Goal: Task Accomplishment & Management: Use online tool/utility

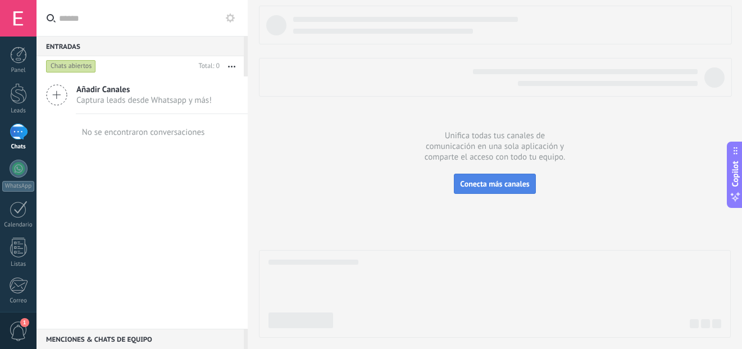
click at [500, 189] on button "Conecta más canales" at bounding box center [494, 183] width 81 height 20
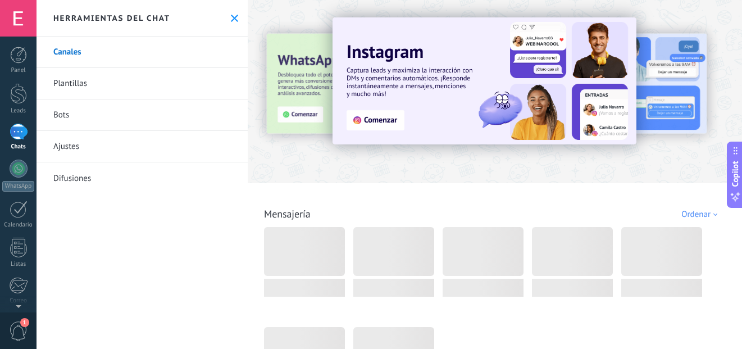
click at [60, 111] on link "Bots" at bounding box center [141, 114] width 211 height 31
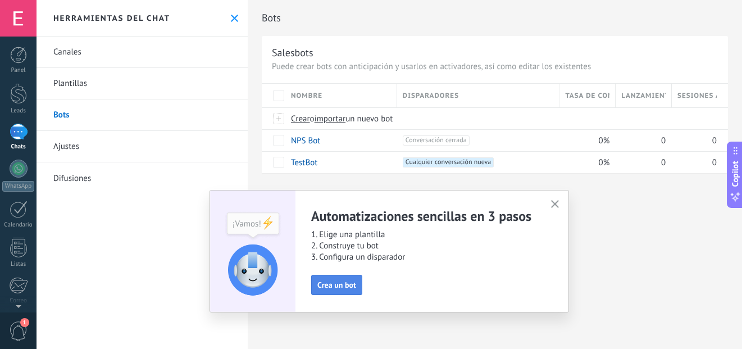
click at [333, 282] on span "Crea un bot" at bounding box center [336, 285] width 39 height 8
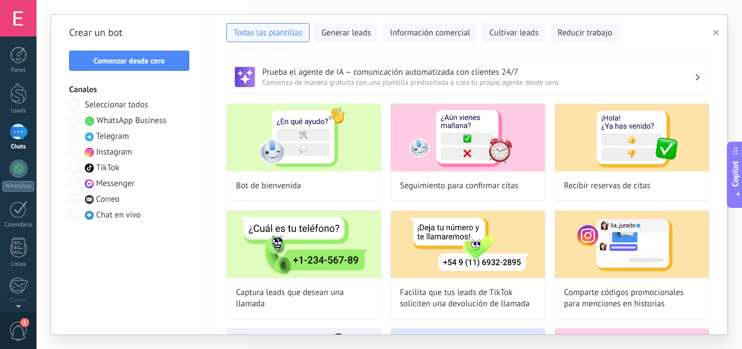
click at [69, 118] on div "Crear un bot Comenzar desde cero Canales Seleccionar todos WhatsApp Business Te…" at bounding box center [129, 174] width 157 height 319
click at [73, 121] on span at bounding box center [74, 120] width 10 height 10
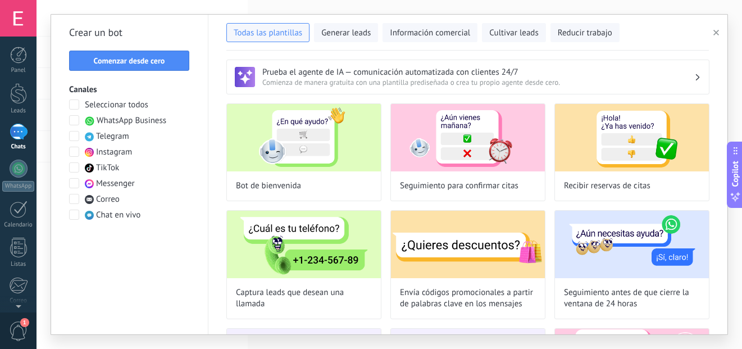
click at [74, 150] on span at bounding box center [74, 152] width 10 height 10
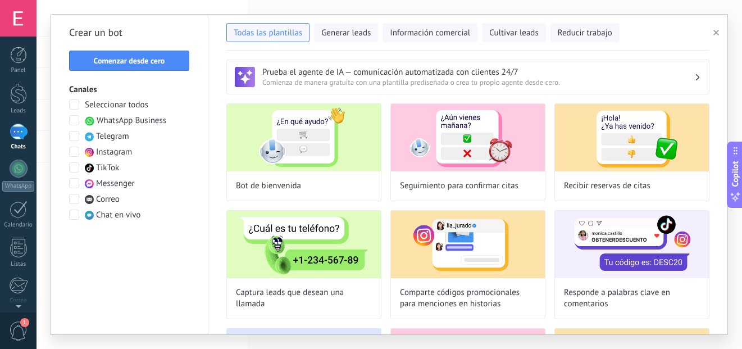
click at [73, 183] on span at bounding box center [74, 183] width 10 height 10
click at [149, 62] on span "Comenzar desde cero" at bounding box center [129, 61] width 71 height 8
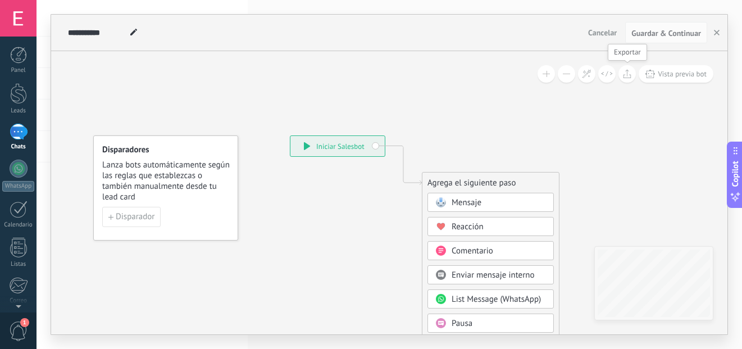
click at [625, 76] on icon at bounding box center [627, 73] width 8 height 9
click at [486, 76] on icon at bounding box center [386, 339] width 754 height 968
drag, startPoint x: 607, startPoint y: 36, endPoint x: 407, endPoint y: 98, distance: 209.7
click at [455, 80] on div "**********" at bounding box center [389, 174] width 676 height 319
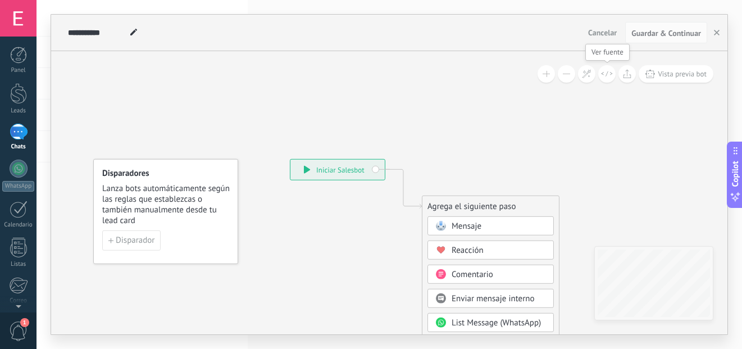
click at [602, 72] on icon at bounding box center [607, 74] width 12 height 6
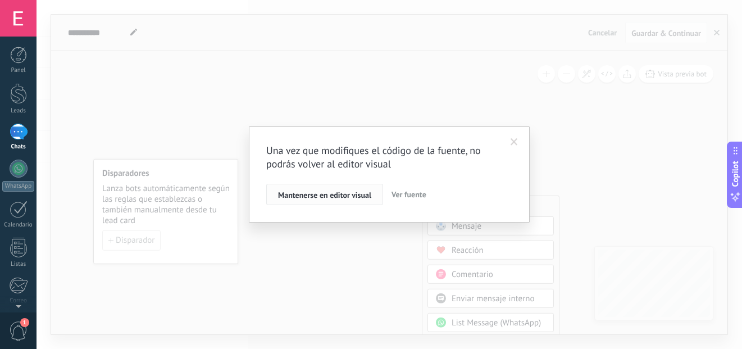
click at [371, 196] on span "Mantenerse en editor visual" at bounding box center [324, 195] width 93 height 8
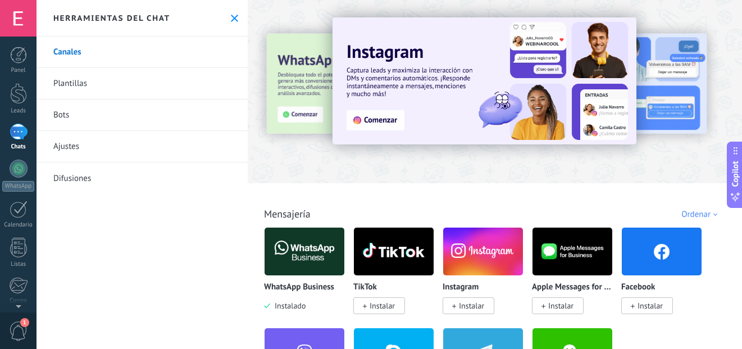
click at [79, 86] on link "Plantillas" at bounding box center [141, 83] width 211 height 31
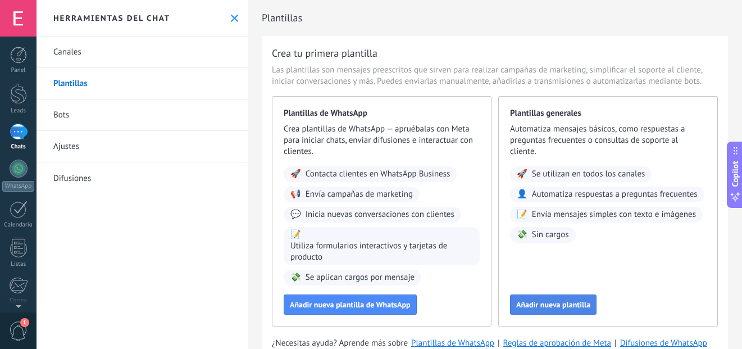
click at [573, 307] on span "Añadir nueva plantilla" at bounding box center [553, 304] width 74 height 8
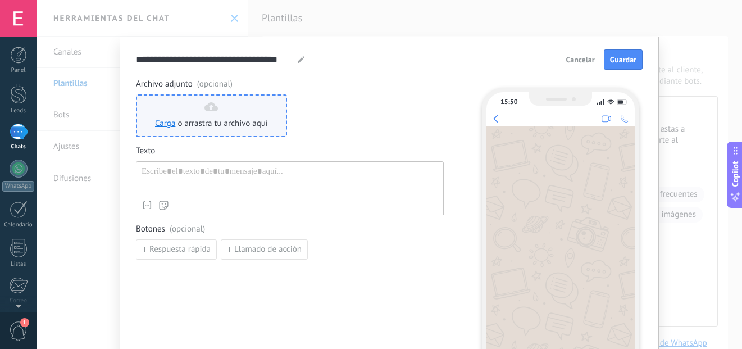
scroll to position [56, 0]
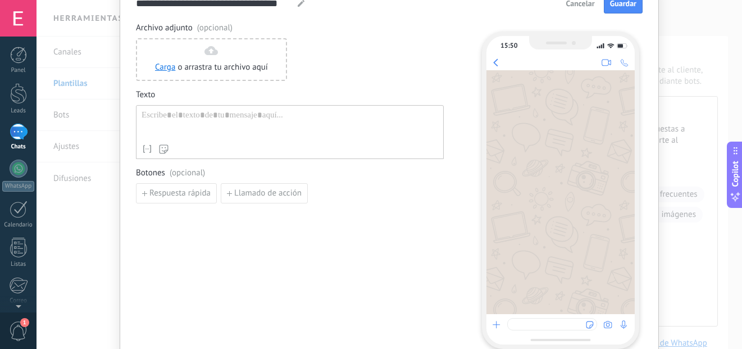
click at [214, 116] on div at bounding box center [289, 124] width 296 height 29
click at [217, 124] on div at bounding box center [289, 124] width 296 height 29
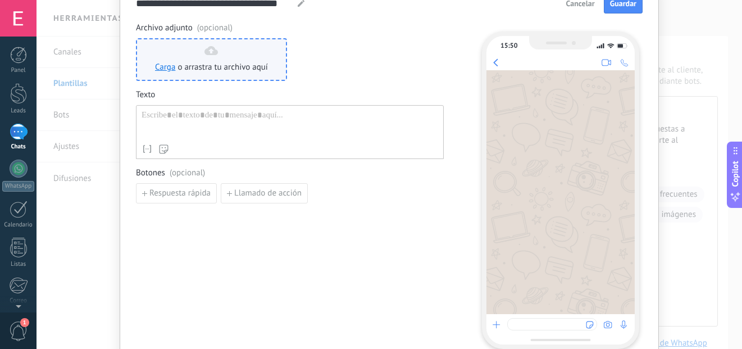
click at [201, 69] on span "o arrastra tu archivo aquí" at bounding box center [222, 67] width 90 height 11
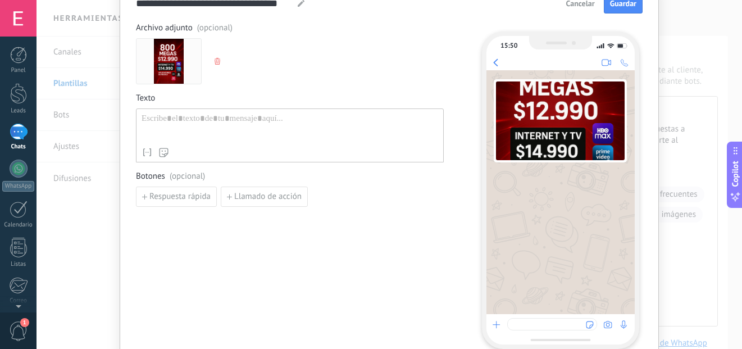
click at [551, 124] on img at bounding box center [560, 120] width 129 height 79
click at [168, 125] on div at bounding box center [289, 127] width 296 height 29
click at [376, 85] on div "Archivo adjunto (opcional) Texto Nombre del contacto Nombre Apellido Contacto I…" at bounding box center [290, 114] width 308 height 184
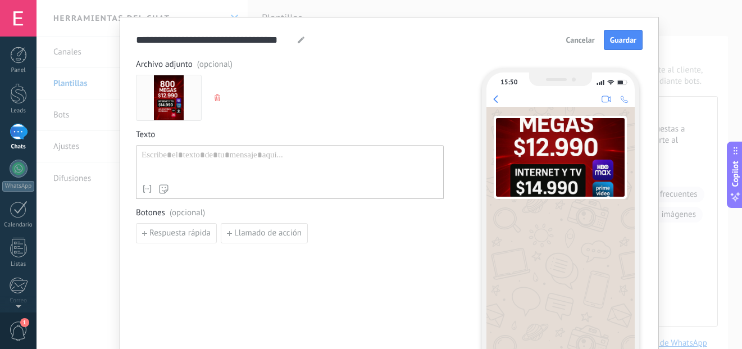
scroll to position [0, 0]
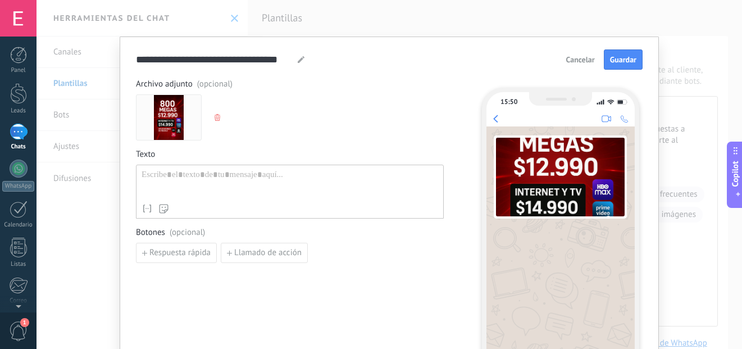
click at [580, 54] on button "Cancelar" at bounding box center [580, 59] width 39 height 17
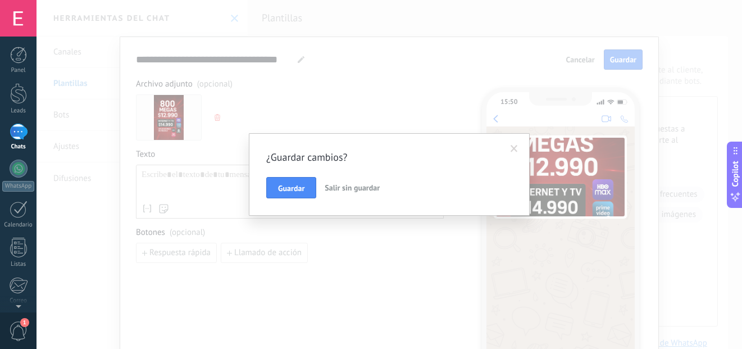
click at [351, 189] on span "Salir sin guardar" at bounding box center [351, 187] width 55 height 10
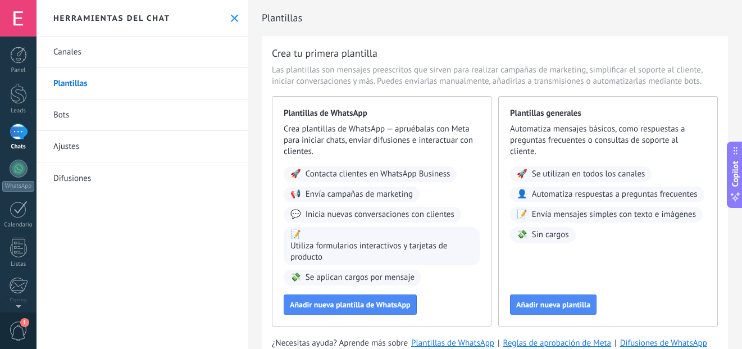
click at [86, 110] on link "Bots" at bounding box center [141, 114] width 211 height 31
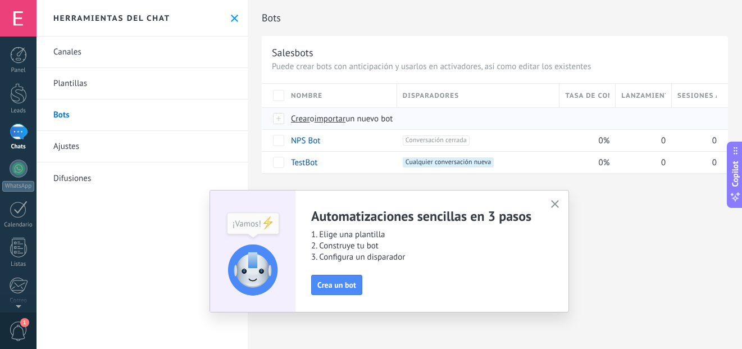
click at [335, 120] on span "importar" at bounding box center [329, 118] width 31 height 11
click at [0, 0] on input "importar un nuevo bot" at bounding box center [0, 0] width 0 height 0
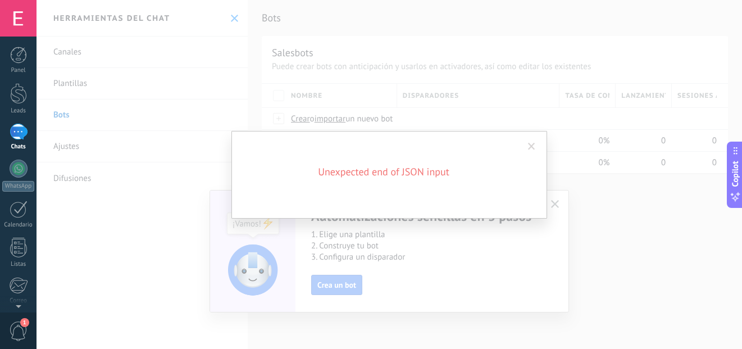
click at [341, 177] on h2 "Unexpected end of JSON input" at bounding box center [383, 171] width 269 height 13
click at [475, 176] on h2 "Unexpected end of JSON input" at bounding box center [383, 171] width 269 height 13
click at [531, 146] on span at bounding box center [531, 147] width 7 height 8
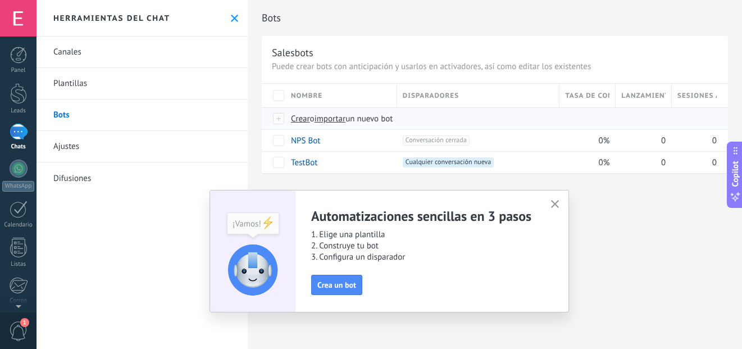
click at [340, 120] on span "importar" at bounding box center [329, 118] width 31 height 11
click at [0, 0] on input "importar un nuevo bot" at bounding box center [0, 0] width 0 height 0
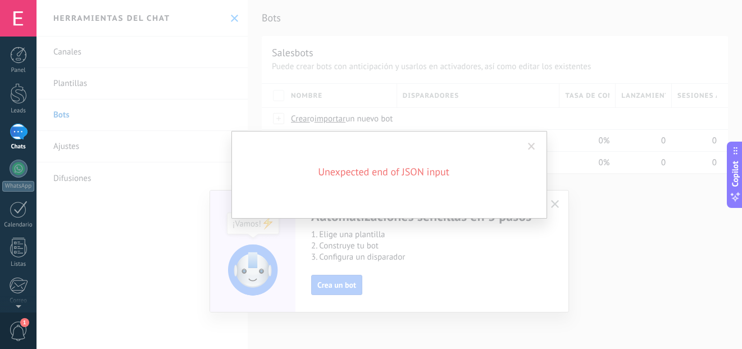
click at [530, 147] on span at bounding box center [531, 147] width 7 height 8
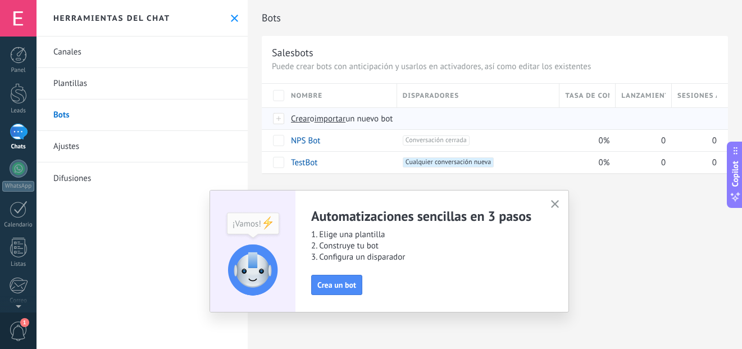
click at [340, 117] on span "importar" at bounding box center [329, 118] width 31 height 11
click at [0, 0] on input "importar un nuevo bot" at bounding box center [0, 0] width 0 height 0
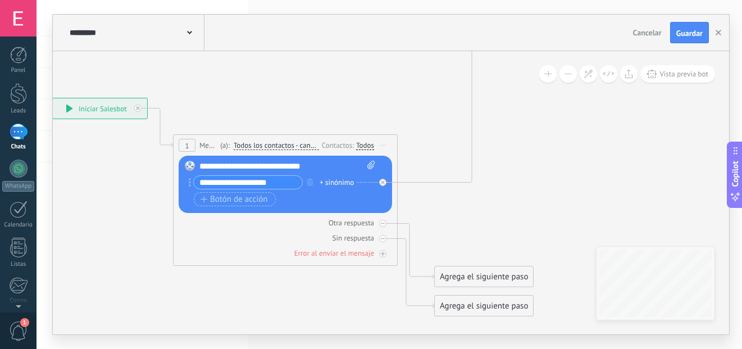
drag, startPoint x: 552, startPoint y: 133, endPoint x: 313, endPoint y: 95, distance: 242.1
click at [677, 33] on span "Guardar" at bounding box center [689, 33] width 26 height 8
click at [715, 31] on button "button" at bounding box center [718, 32] width 17 height 21
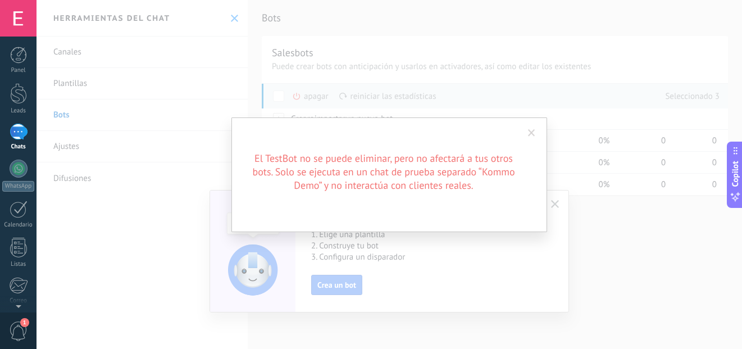
click at [531, 136] on span at bounding box center [531, 133] width 7 height 8
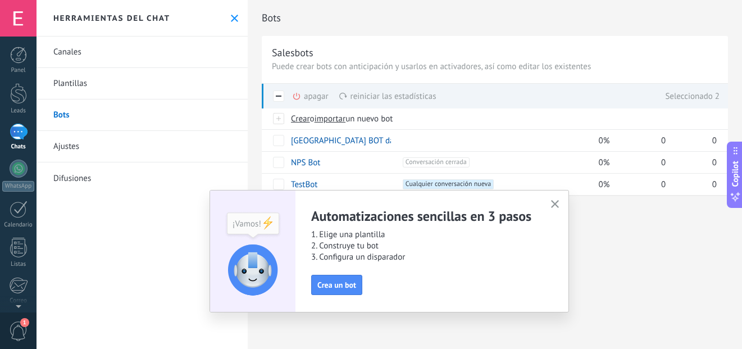
click at [559, 204] on button "button" at bounding box center [555, 204] width 14 height 15
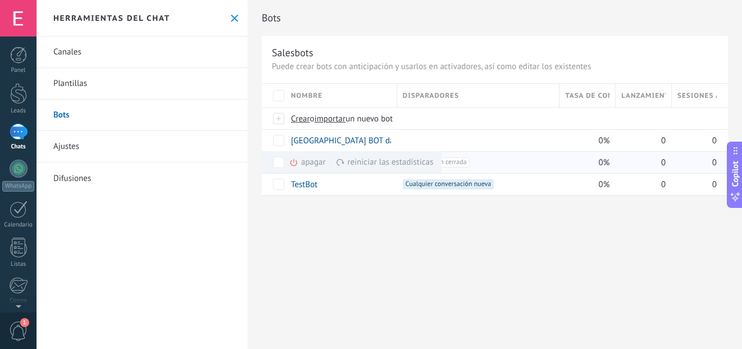
click at [308, 160] on div "apagar màs" at bounding box center [326, 162] width 75 height 22
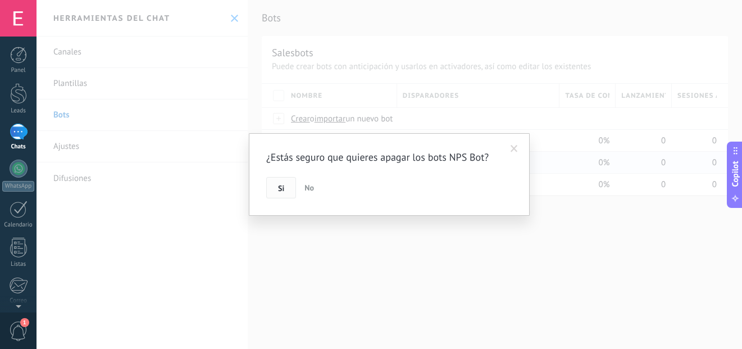
click at [282, 183] on button "Si" at bounding box center [281, 187] width 30 height 21
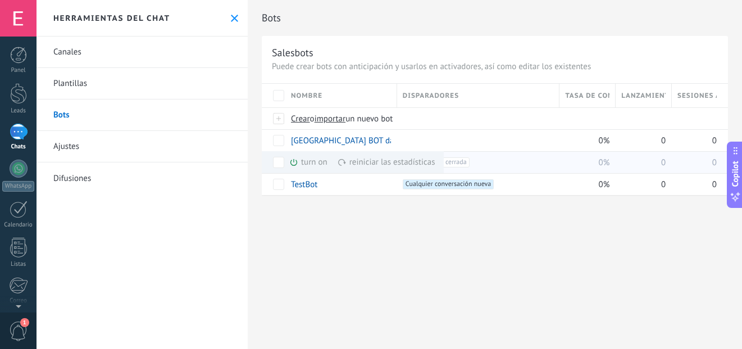
click at [310, 165] on div "turn on màs" at bounding box center [327, 162] width 76 height 22
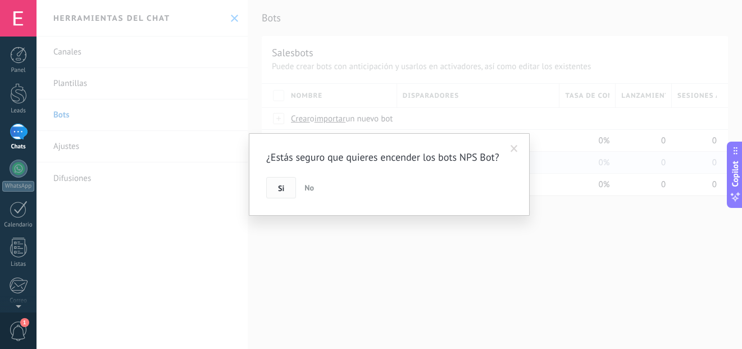
click at [281, 180] on button "Si" at bounding box center [281, 187] width 30 height 21
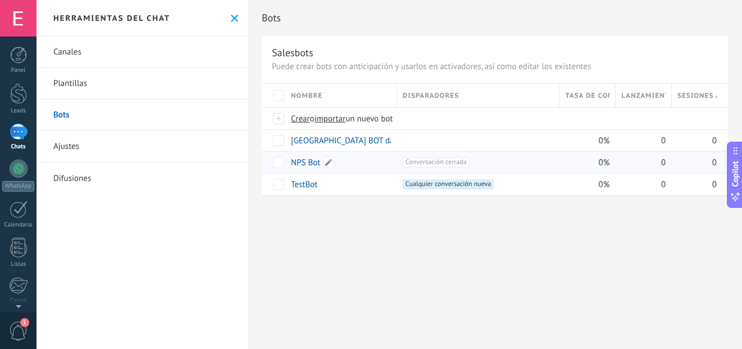
click at [303, 163] on link "NPS Bot" at bounding box center [305, 162] width 29 height 11
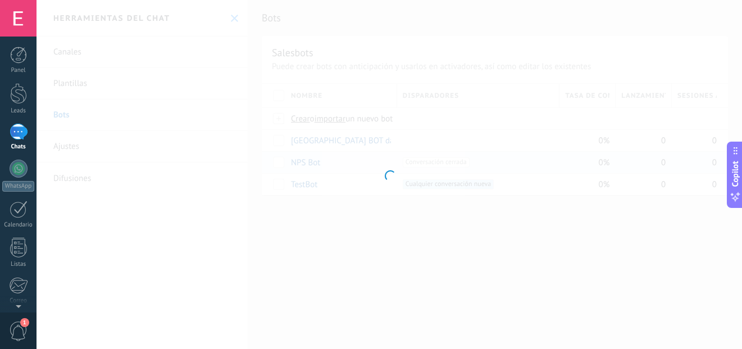
type input "*******"
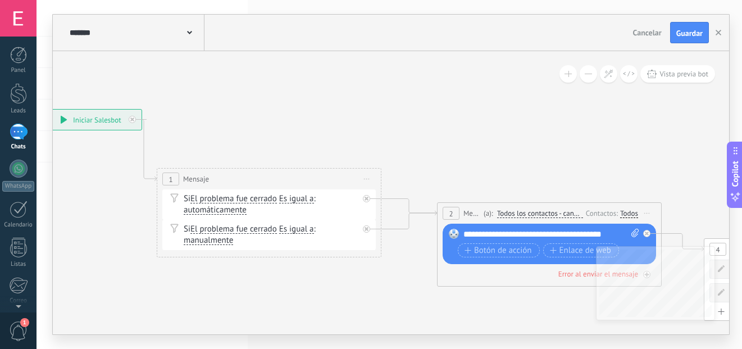
drag, startPoint x: 515, startPoint y: 154, endPoint x: 271, endPoint y: 128, distance: 246.2
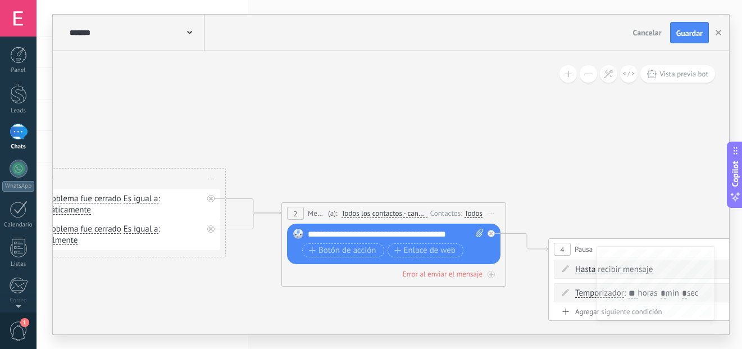
drag, startPoint x: 486, startPoint y: 136, endPoint x: 331, endPoint y: 136, distance: 155.5
click at [715, 35] on button "button" at bounding box center [718, 32] width 17 height 21
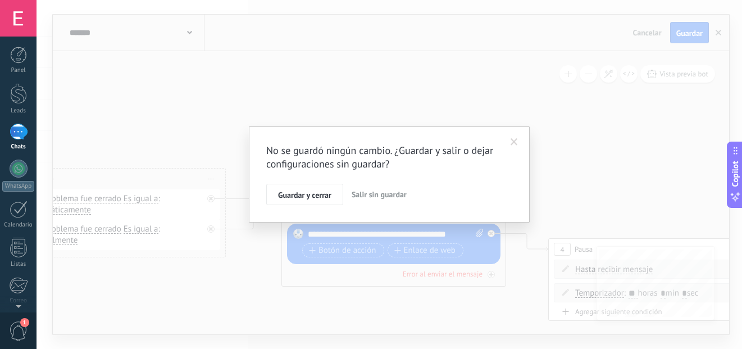
click at [386, 188] on button "Salir sin guardar" at bounding box center [379, 194] width 64 height 21
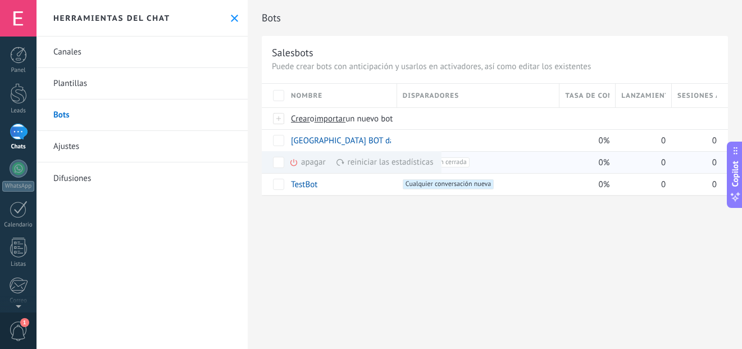
click at [308, 163] on div "apagar màs" at bounding box center [326, 162] width 75 height 22
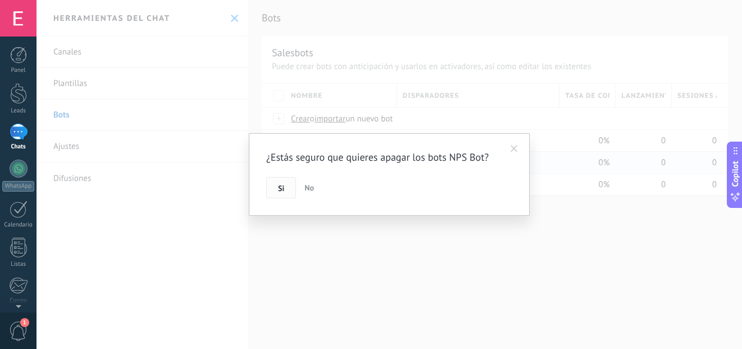
click at [281, 182] on button "Si" at bounding box center [281, 187] width 30 height 21
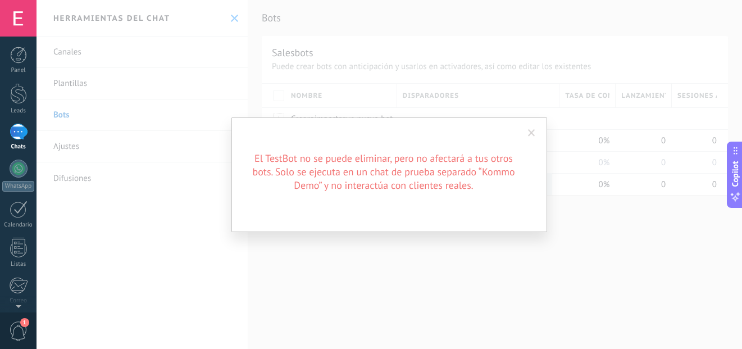
click at [530, 136] on span at bounding box center [531, 133] width 7 height 8
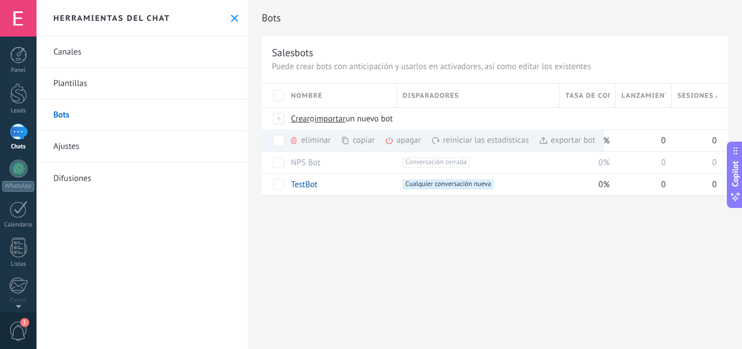
click at [257, 116] on div "Bots Salesbots Puede crear bots con anticipación y usarlos en activadores, así …" at bounding box center [495, 109] width 494 height 219
click at [252, 118] on div "Bots Salesbots Puede crear bots con anticipación y usarlos en activadores, así …" at bounding box center [495, 109] width 494 height 219
click at [231, 15] on icon at bounding box center [234, 18] width 7 height 7
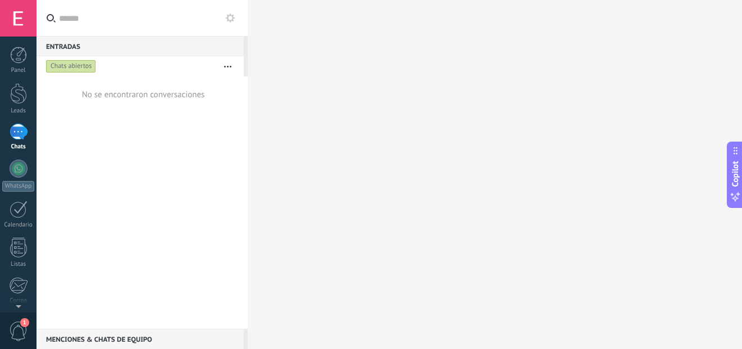
click at [26, 125] on div at bounding box center [19, 132] width 18 height 16
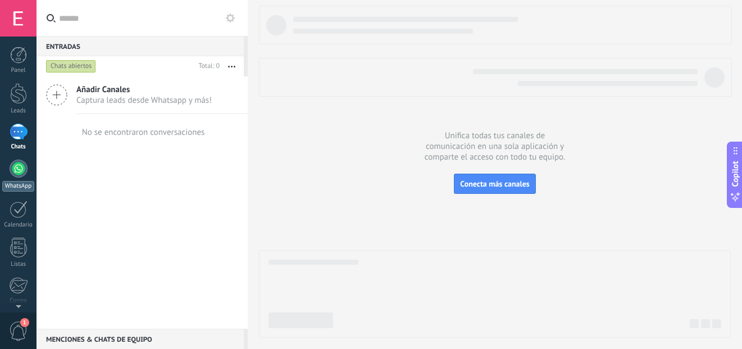
click at [10, 168] on div at bounding box center [19, 168] width 18 height 18
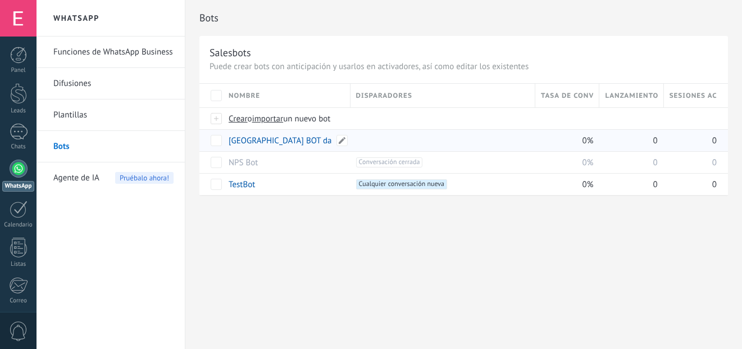
click at [267, 138] on link "[GEOGRAPHIC_DATA] BOT da" at bounding box center [279, 140] width 103 height 11
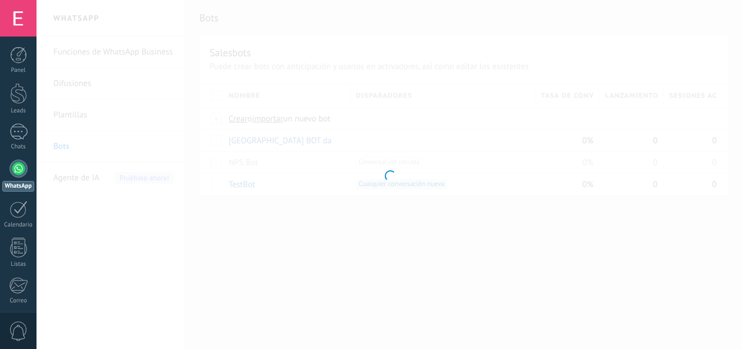
type input "**********"
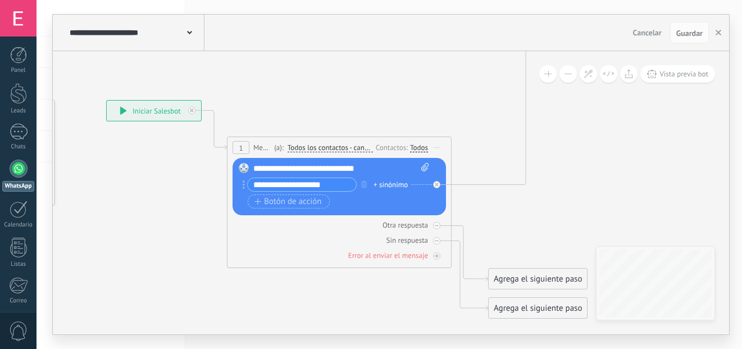
drag, startPoint x: 521, startPoint y: 129, endPoint x: 336, endPoint y: 94, distance: 188.6
click at [683, 77] on span "Vista previa bot" at bounding box center [683, 74] width 49 height 10
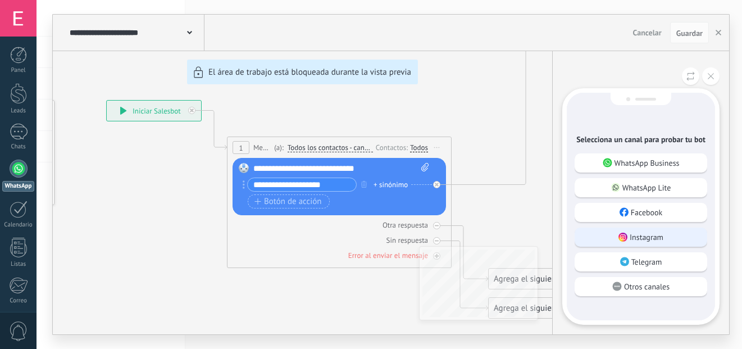
click at [651, 240] on p "Instagram" at bounding box center [646, 237] width 34 height 10
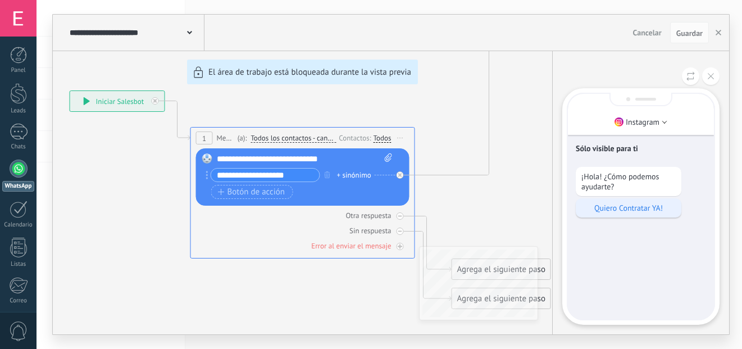
click at [626, 211] on p "Quiero Contratar YA!" at bounding box center [628, 208] width 94 height 10
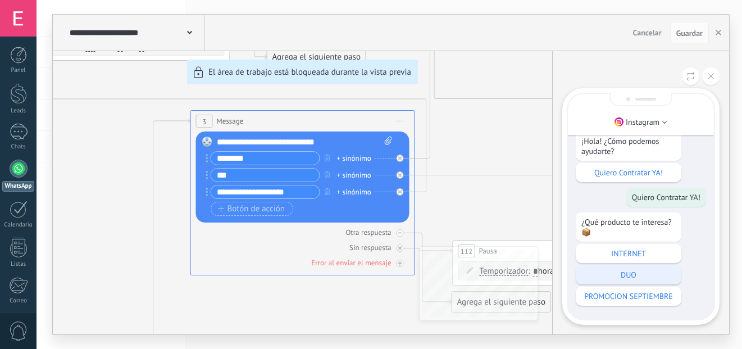
click at [629, 276] on p "DUO" at bounding box center [628, 274] width 94 height 10
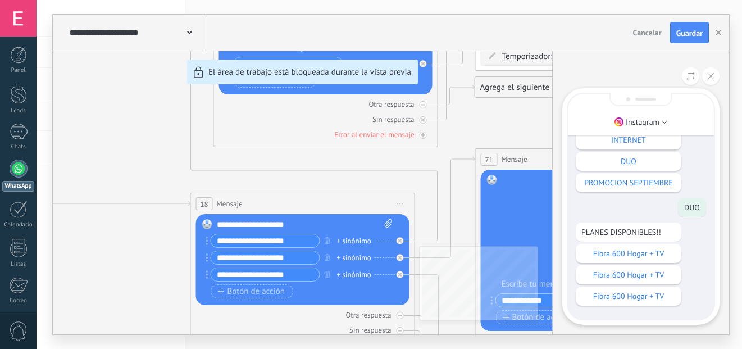
click at [245, 240] on div "**********" at bounding box center [391, 174] width 676 height 319
click at [620, 275] on p "Fibra 600 Hogar + TV" at bounding box center [628, 274] width 94 height 10
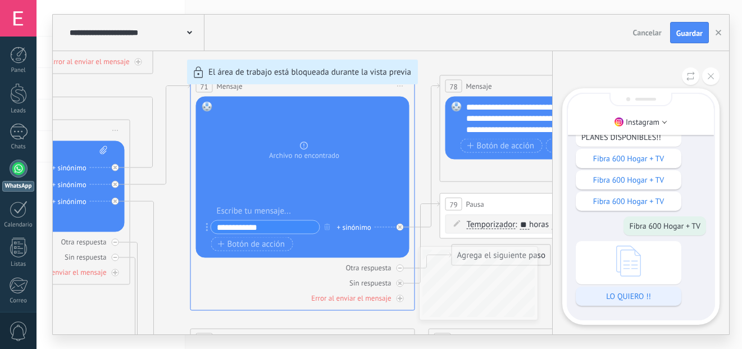
click at [634, 298] on p "LO QUIERO !!" at bounding box center [628, 296] width 94 height 10
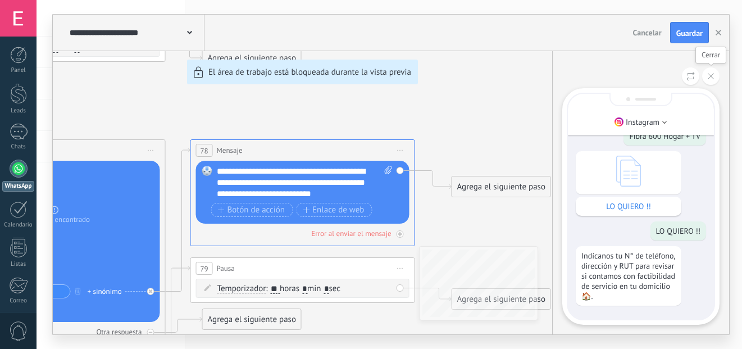
click at [709, 81] on button at bounding box center [710, 75] width 17 height 17
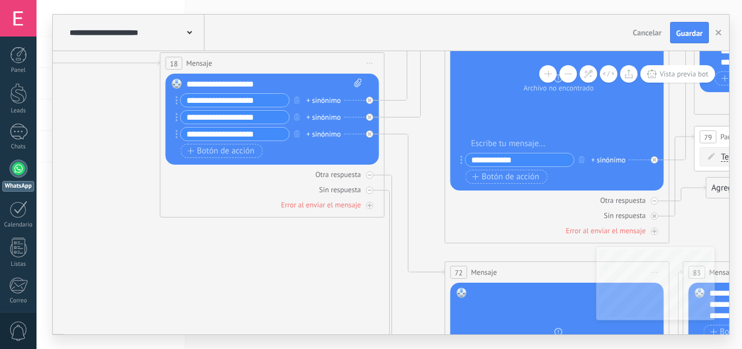
drag, startPoint x: 174, startPoint y: 221, endPoint x: 682, endPoint y: 89, distance: 524.8
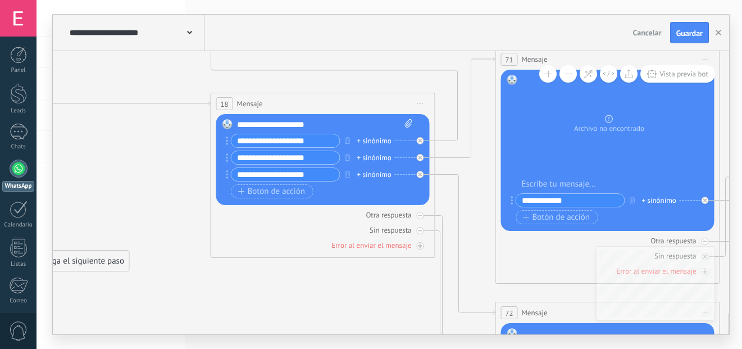
drag, startPoint x: 229, startPoint y: 246, endPoint x: 275, endPoint y: 167, distance: 91.3
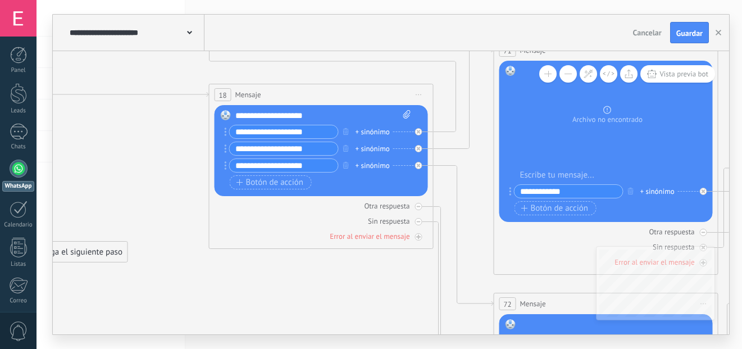
click at [264, 144] on input "**********" at bounding box center [284, 148] width 108 height 13
click at [254, 145] on input "**********" at bounding box center [284, 148] width 108 height 13
type input "**********"
click at [257, 163] on input "**********" at bounding box center [284, 165] width 108 height 13
click at [260, 165] on input "**********" at bounding box center [284, 165] width 108 height 13
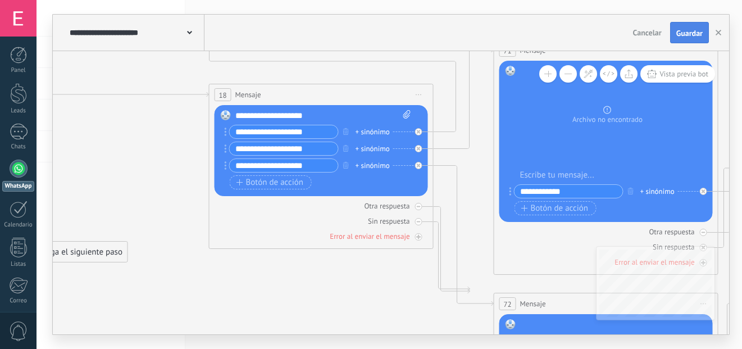
type input "**********"
click at [682, 33] on span "Guardar" at bounding box center [689, 33] width 26 height 8
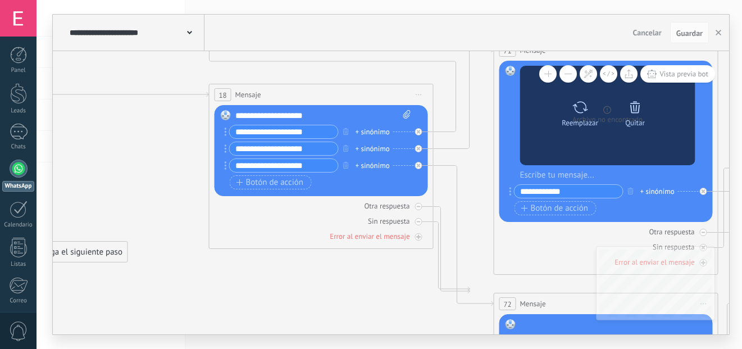
click at [577, 106] on icon at bounding box center [579, 107] width 16 height 16
click input "Subir" at bounding box center [0, 0] width 0 height 0
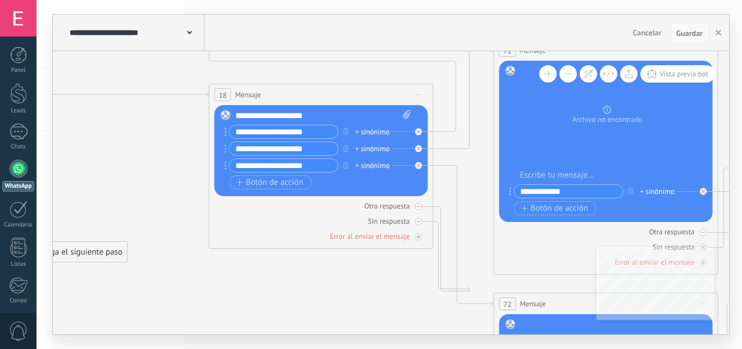
click at [687, 31] on span "Guardar" at bounding box center [689, 33] width 26 height 8
click at [687, 27] on button "Guardar" at bounding box center [689, 32] width 39 height 21
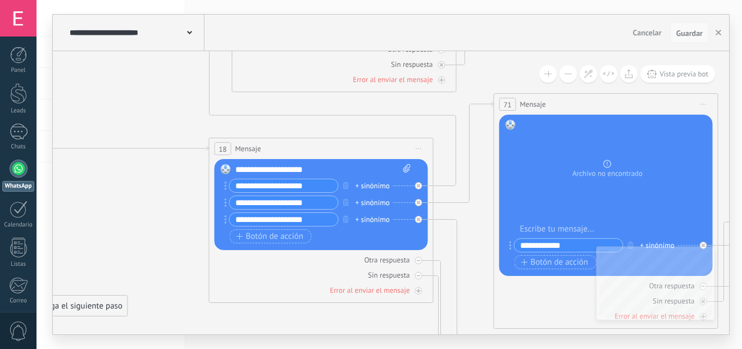
click at [685, 34] on span "Guardar" at bounding box center [689, 33] width 26 height 8
click at [721, 34] on button "button" at bounding box center [718, 32] width 17 height 21
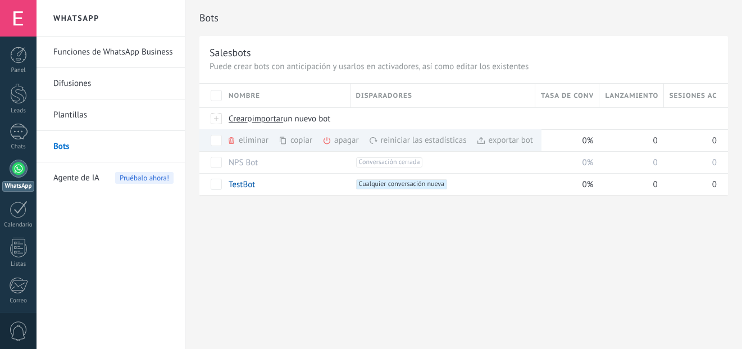
click at [77, 177] on span "Agente de IA" at bounding box center [76, 177] width 46 height 31
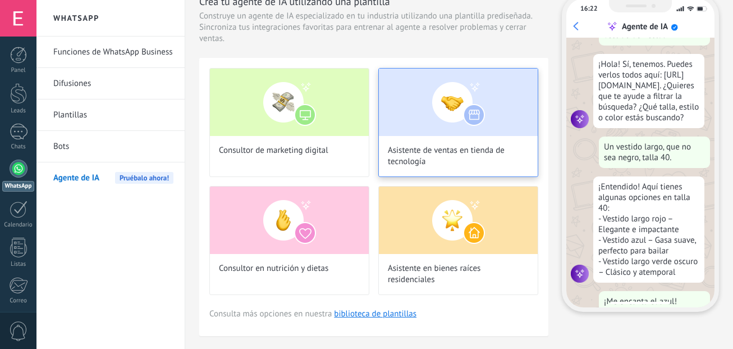
scroll to position [84, 0]
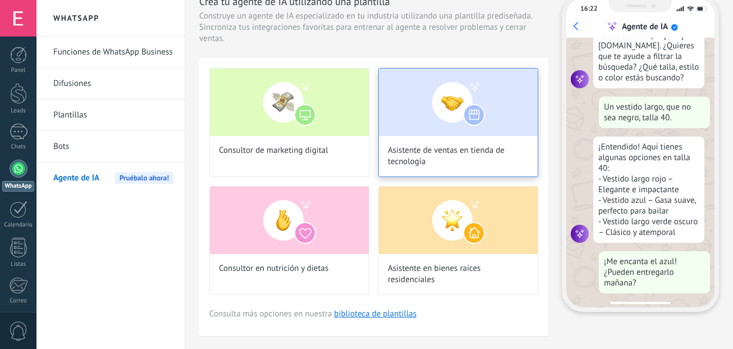
click at [428, 90] on img at bounding box center [458, 101] width 159 height 67
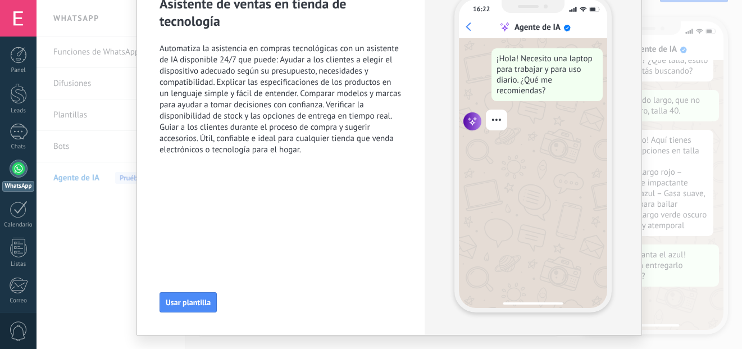
scroll to position [88, 0]
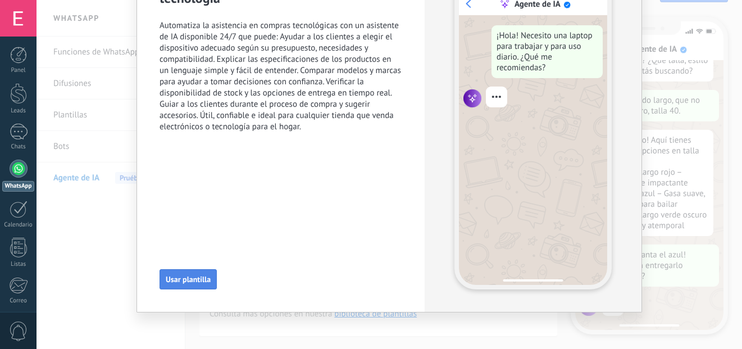
click at [175, 282] on span "Usar plantilla" at bounding box center [188, 279] width 45 height 8
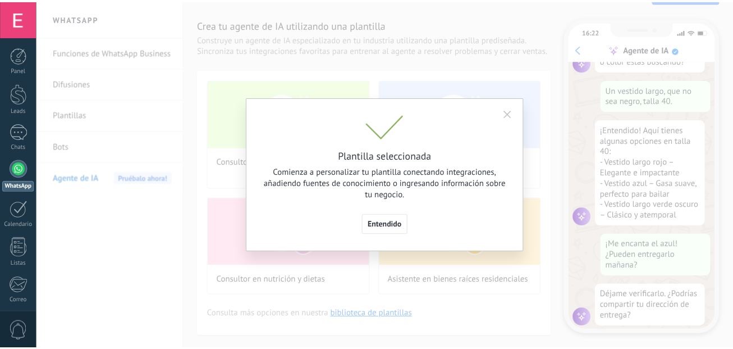
scroll to position [135, 0]
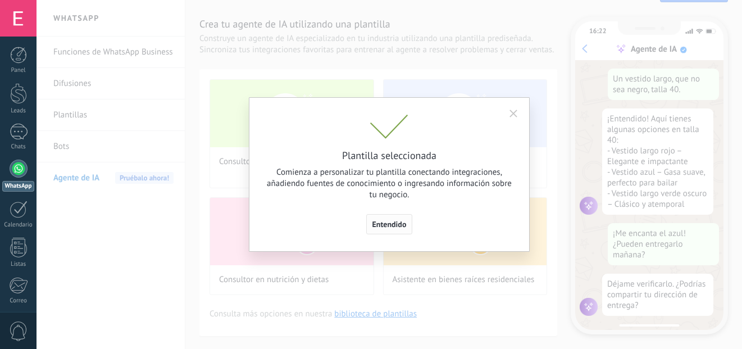
click at [388, 218] on button "Entendido" at bounding box center [389, 224] width 47 height 20
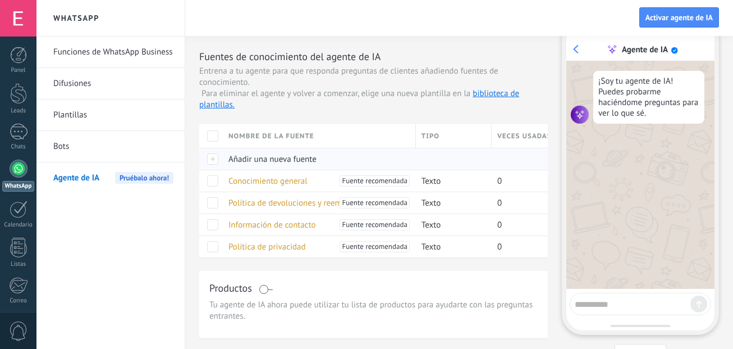
scroll to position [0, 0]
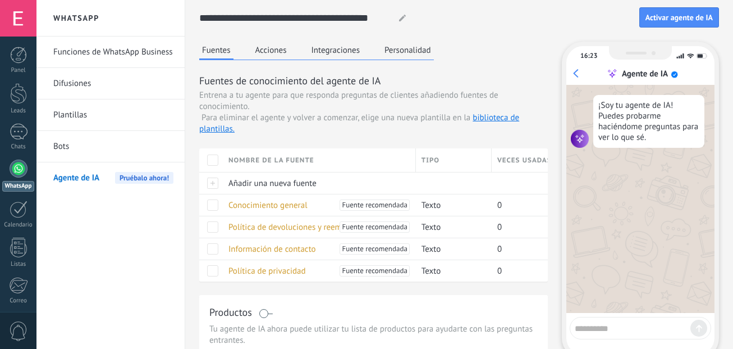
click at [582, 325] on textarea at bounding box center [633, 326] width 116 height 14
type textarea "**********"
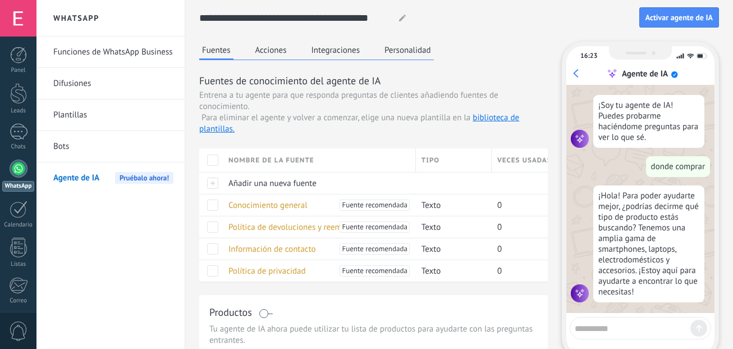
scroll to position [3, 0]
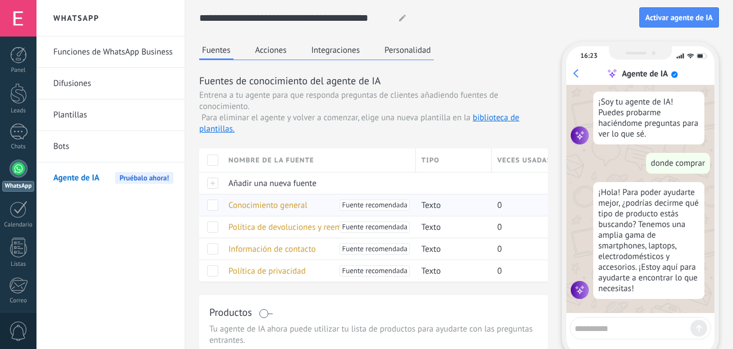
click at [271, 204] on span "Conocimiento general" at bounding box center [267, 205] width 79 height 11
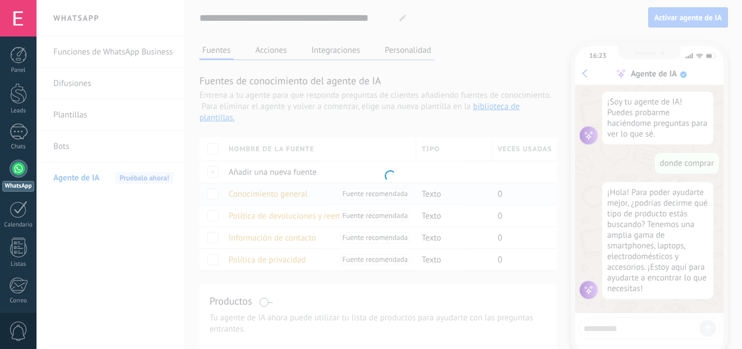
type input "**********"
type textarea "**********"
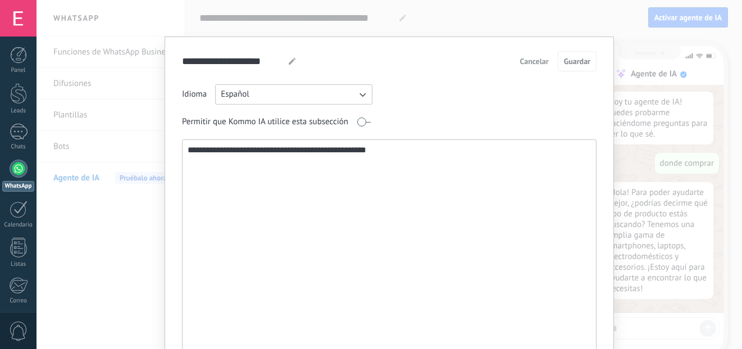
click at [402, 151] on textarea "**********" at bounding box center [387, 260] width 411 height 241
click at [146, 176] on div "**********" at bounding box center [388, 174] width 705 height 349
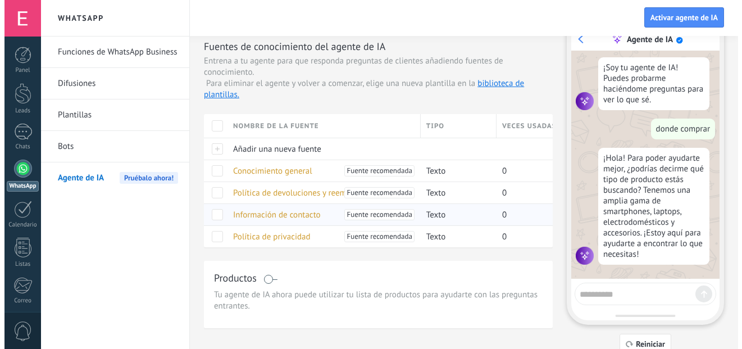
scroll to position [52, 0]
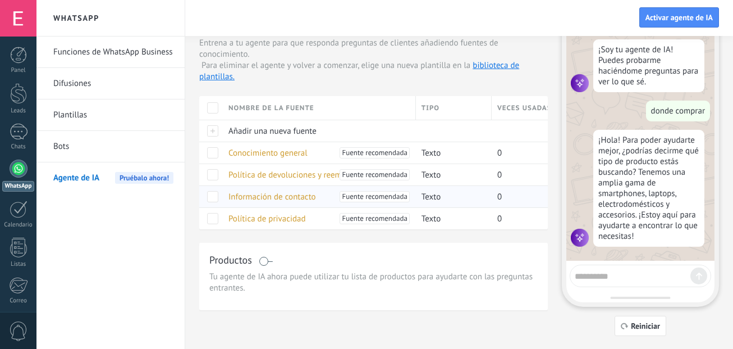
click at [257, 196] on span "Información de contacto" at bounding box center [272, 196] width 88 height 11
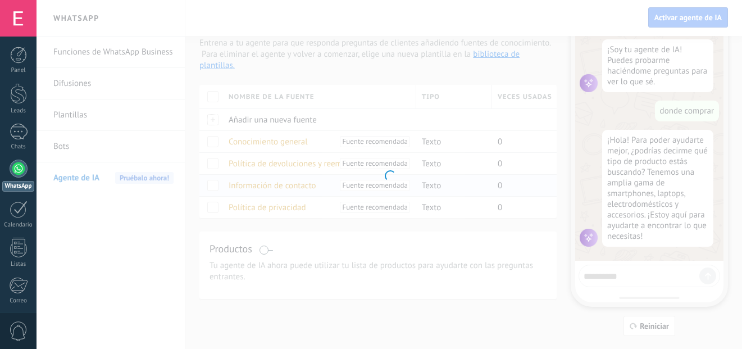
type input "**********"
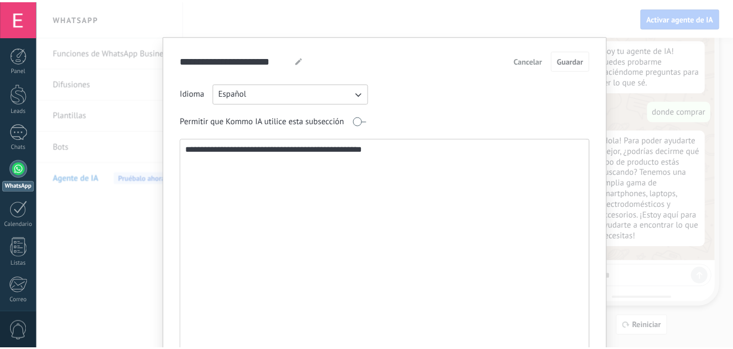
scroll to position [0, 0]
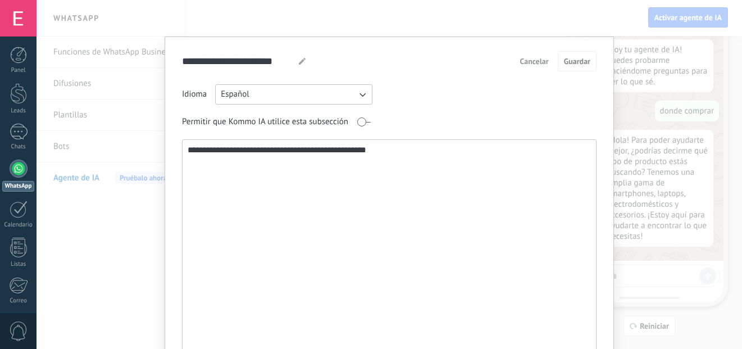
click at [356, 88] on button "Español" at bounding box center [293, 94] width 157 height 20
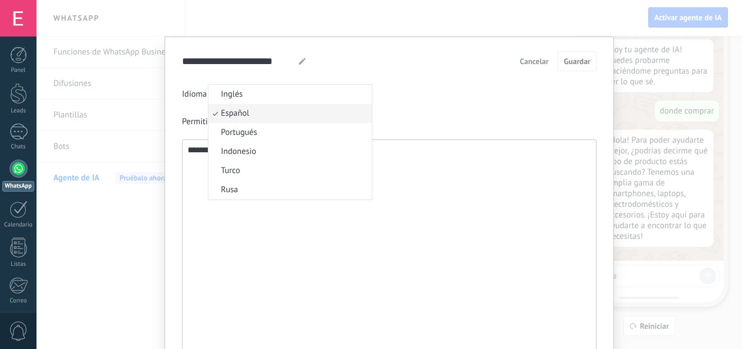
click at [436, 110] on div "**********" at bounding box center [389, 233] width 414 height 298
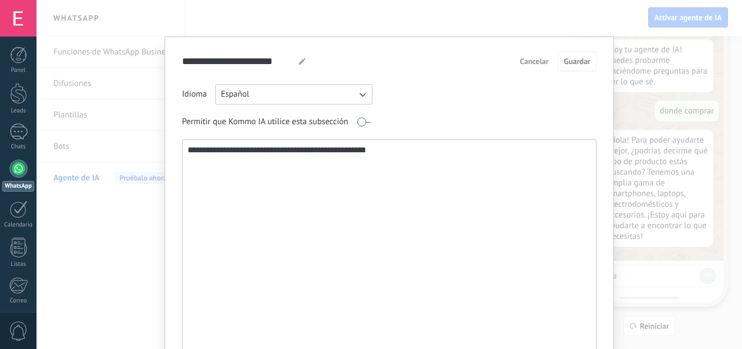
click at [420, 182] on textarea "**********" at bounding box center [387, 260] width 411 height 241
drag, startPoint x: 422, startPoint y: 167, endPoint x: 175, endPoint y: 162, distance: 247.1
click at [175, 162] on div "**********" at bounding box center [388, 228] width 449 height 385
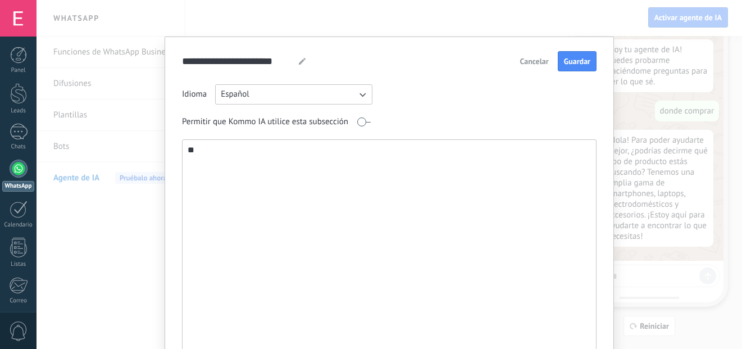
type textarea "*"
click at [454, 151] on textarea "**********" at bounding box center [387, 260] width 411 height 241
type textarea "**********"
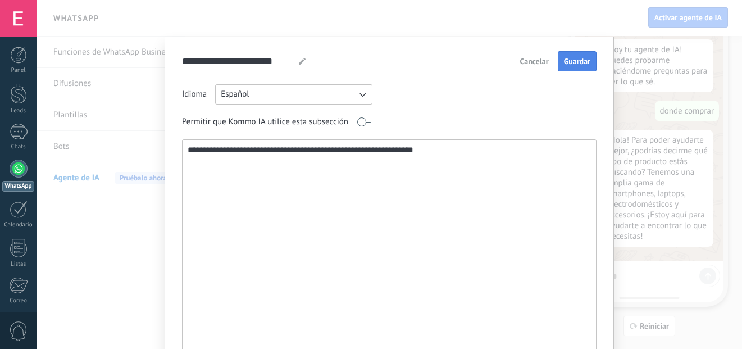
click at [571, 60] on span "Guardar" at bounding box center [577, 61] width 26 height 8
click at [528, 17] on div "**********" at bounding box center [388, 174] width 705 height 349
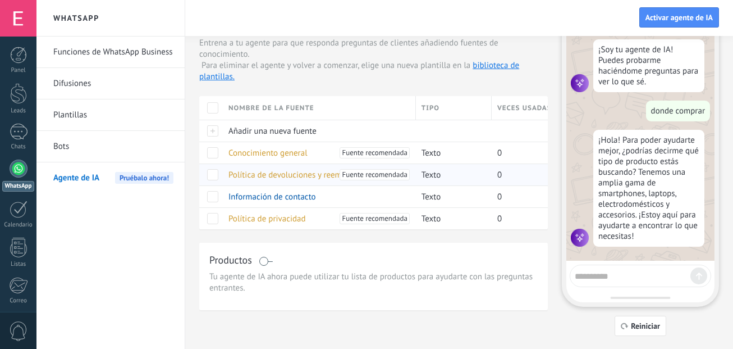
click at [270, 175] on span "Política de devoluciones y reembolsos." at bounding box center [297, 175] width 138 height 11
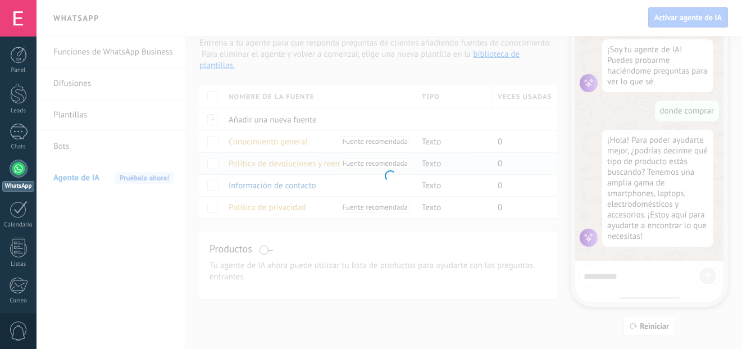
type input "**********"
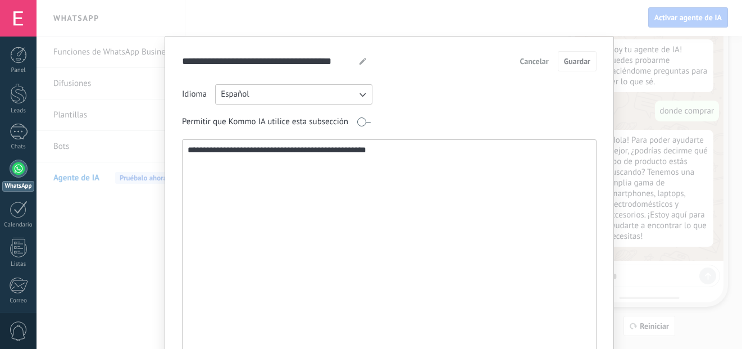
click at [274, 168] on textarea "**********" at bounding box center [387, 260] width 411 height 241
drag, startPoint x: 386, startPoint y: 154, endPoint x: 154, endPoint y: 154, distance: 232.4
click at [154, 154] on div "**********" at bounding box center [388, 174] width 705 height 349
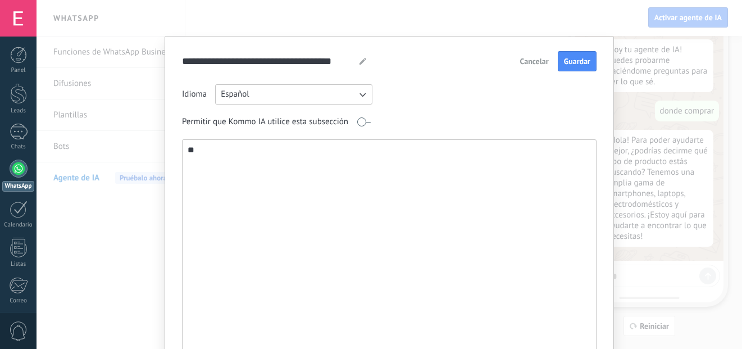
type textarea "*"
click at [530, 65] on span "Cancelar" at bounding box center [534, 61] width 29 height 8
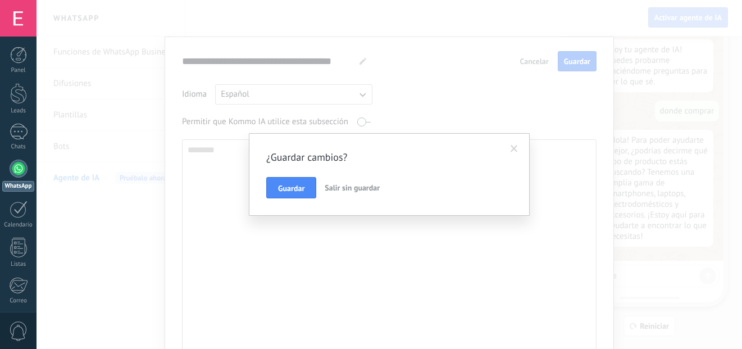
click at [337, 188] on span "Salir sin guardar" at bounding box center [351, 187] width 55 height 10
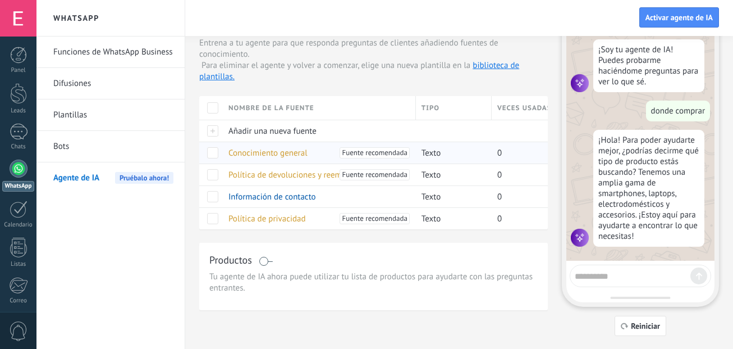
click at [274, 152] on span "Conocimiento general" at bounding box center [267, 153] width 79 height 11
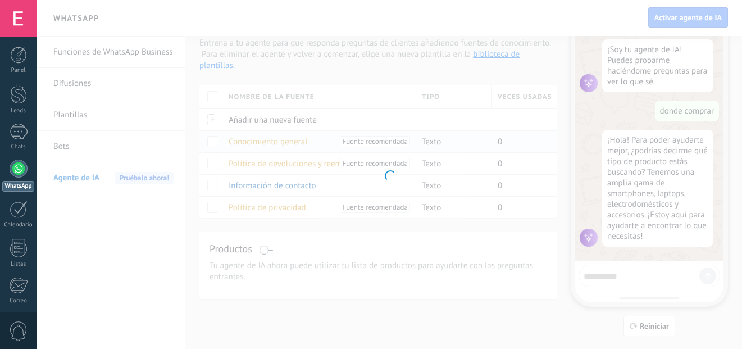
type input "**********"
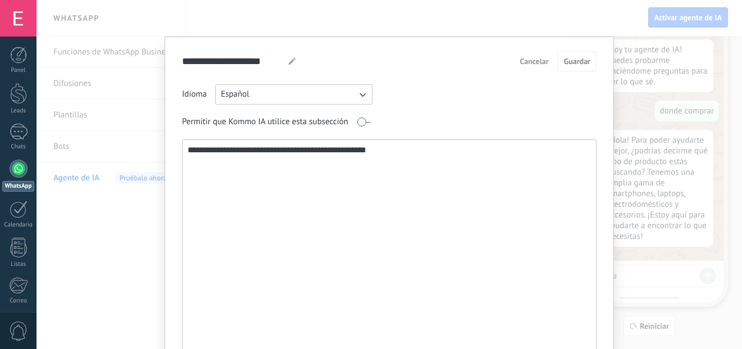
drag, startPoint x: 409, startPoint y: 152, endPoint x: 173, endPoint y: 148, distance: 235.3
click at [173, 148] on div "**********" at bounding box center [388, 228] width 449 height 385
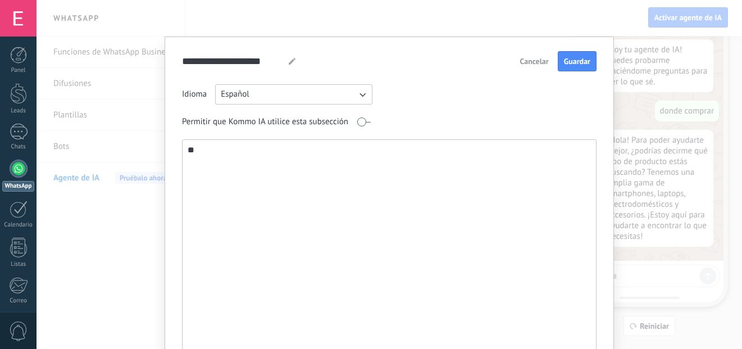
type textarea "*"
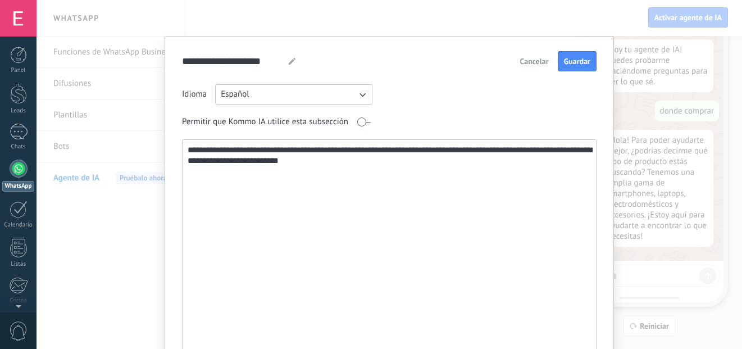
drag, startPoint x: 476, startPoint y: 149, endPoint x: 468, endPoint y: 149, distance: 7.9
click at [468, 149] on textarea "**********" at bounding box center [387, 260] width 411 height 241
click at [278, 148] on textarea "**********" at bounding box center [387, 260] width 411 height 241
click at [298, 149] on textarea "**********" at bounding box center [387, 260] width 411 height 241
type textarea "**********"
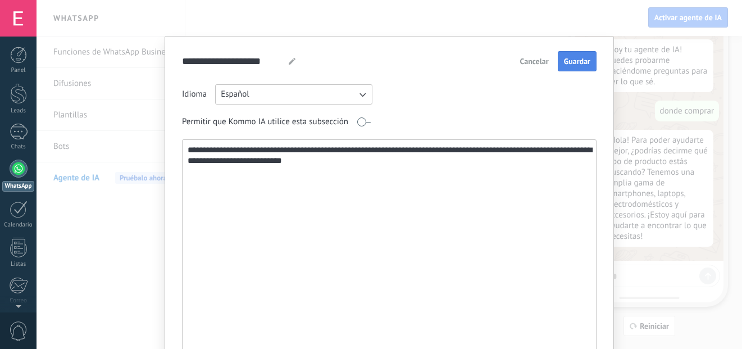
click at [573, 63] on span "Guardar" at bounding box center [577, 61] width 26 height 8
click at [525, 60] on span "Cancelar" at bounding box center [534, 61] width 29 height 8
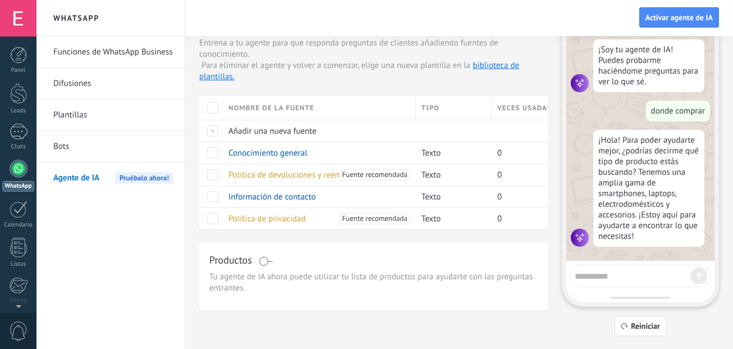
click at [594, 281] on div at bounding box center [640, 275] width 141 height 22
click at [597, 278] on textarea at bounding box center [633, 274] width 116 height 14
type textarea "**"
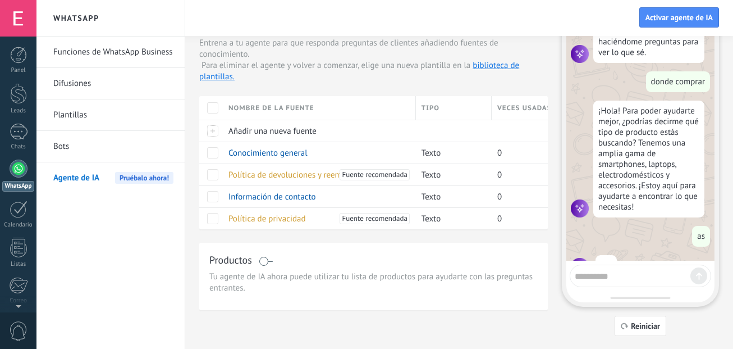
scroll to position [62, 0]
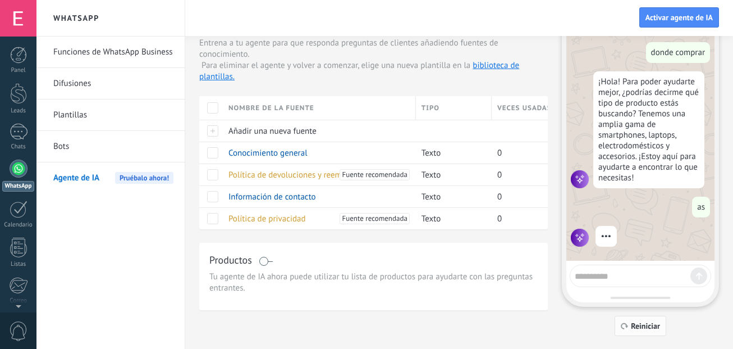
click at [642, 326] on span "Reiniciar" at bounding box center [645, 326] width 29 height 8
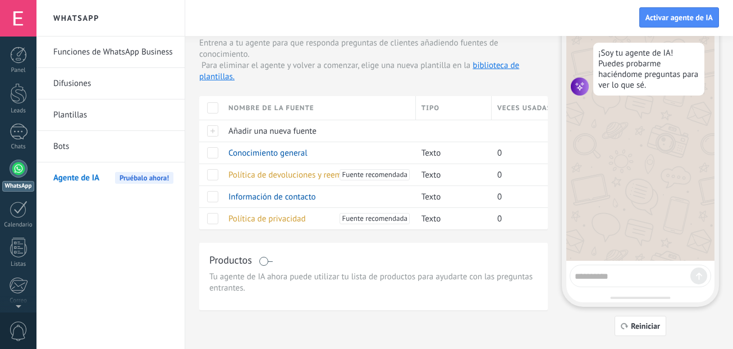
click at [625, 275] on textarea at bounding box center [633, 274] width 116 height 14
type textarea "*"
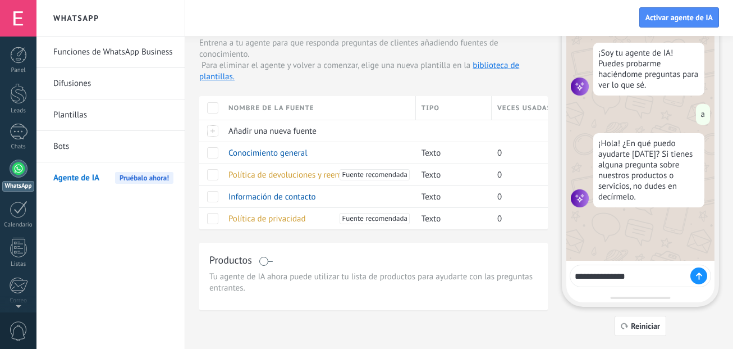
type textarea "**********"
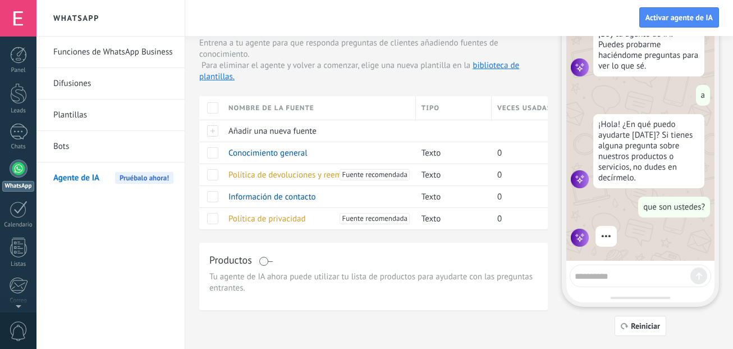
click at [621, 280] on textarea at bounding box center [633, 274] width 116 height 14
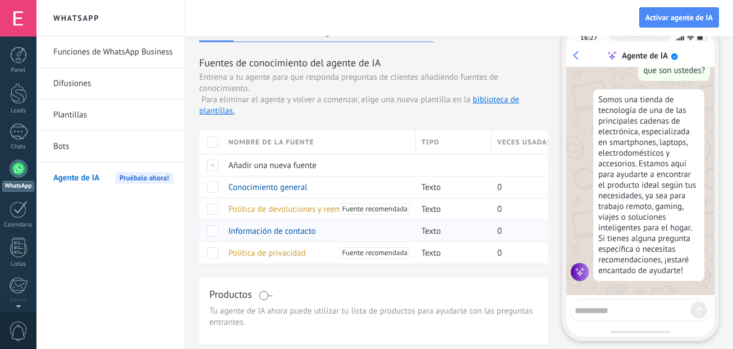
scroll to position [0, 0]
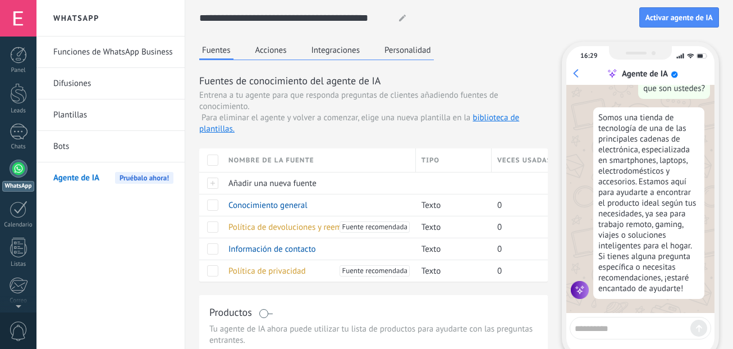
click at [272, 51] on button "Acciones" at bounding box center [271, 50] width 37 height 17
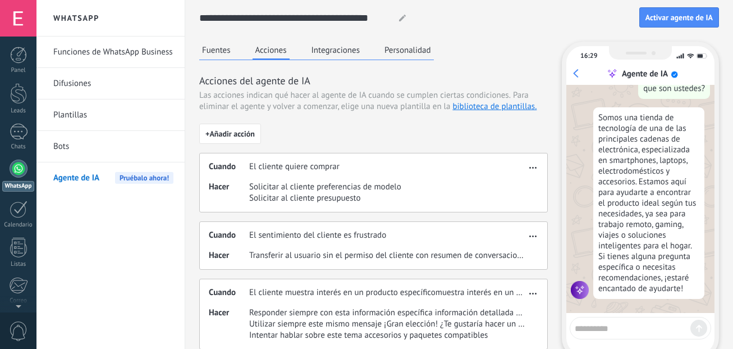
click at [316, 53] on button "Integraciones" at bounding box center [336, 50] width 54 height 17
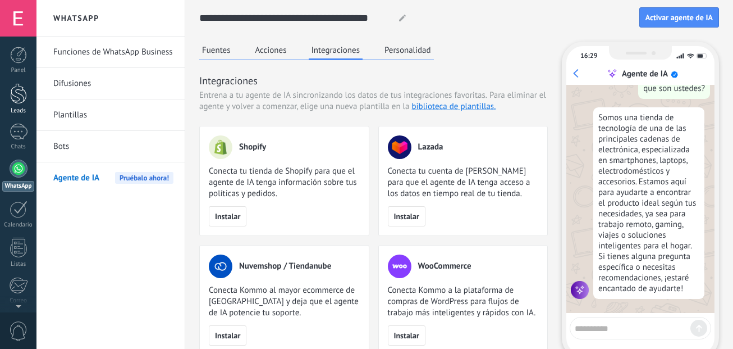
click at [22, 89] on div at bounding box center [18, 93] width 17 height 21
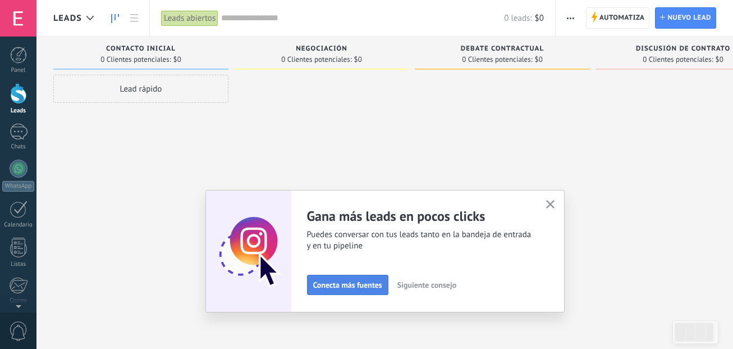
click at [341, 283] on span "Conecta más fuentes" at bounding box center [347, 285] width 69 height 8
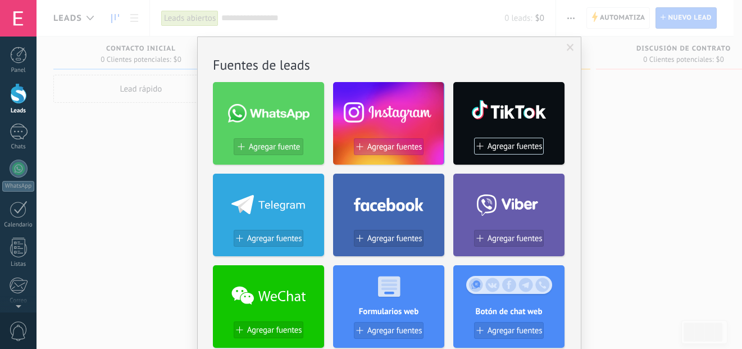
click at [381, 147] on span "Agregar fuentes" at bounding box center [394, 147] width 55 height 10
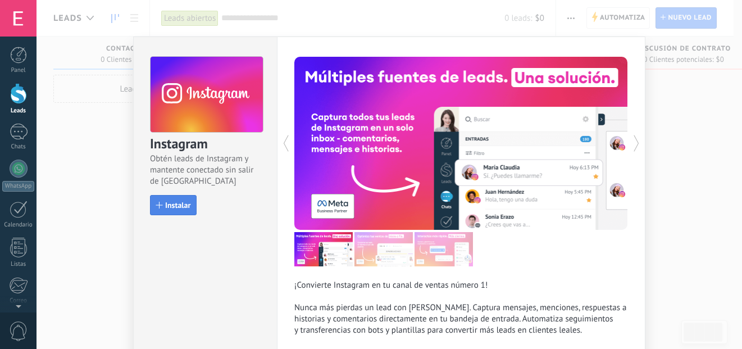
click at [170, 204] on span "Instalar" at bounding box center [177, 205] width 25 height 8
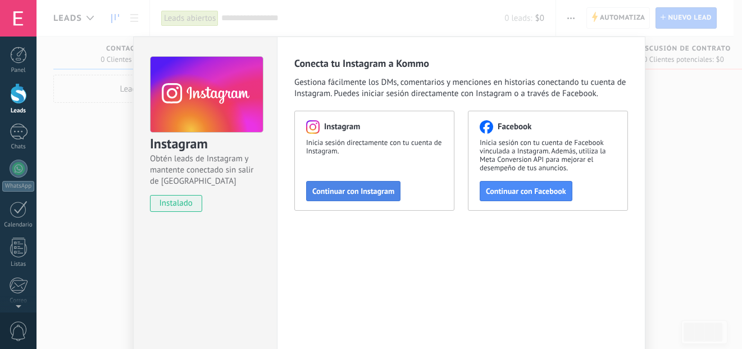
click at [372, 193] on span "Continuar con Instagram" at bounding box center [353, 191] width 82 height 8
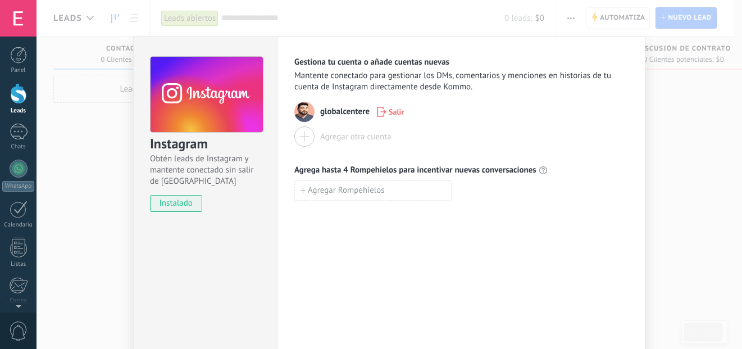
click at [103, 213] on div "Instagram Obtén leads de Instagram y mantente conectado sin salir de Kommo inst…" at bounding box center [388, 174] width 705 height 349
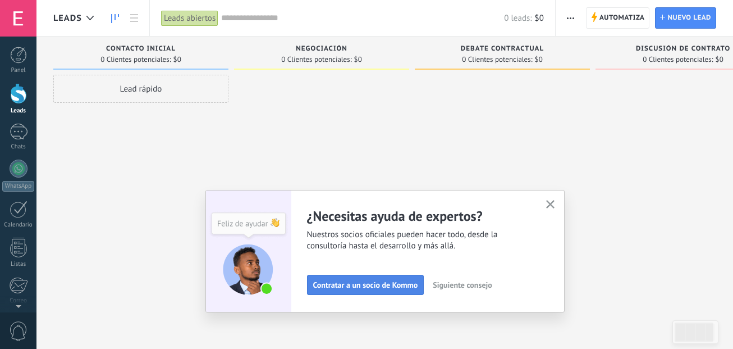
click at [367, 283] on span "Contratar a un socio de Kommo" at bounding box center [365, 285] width 105 height 8
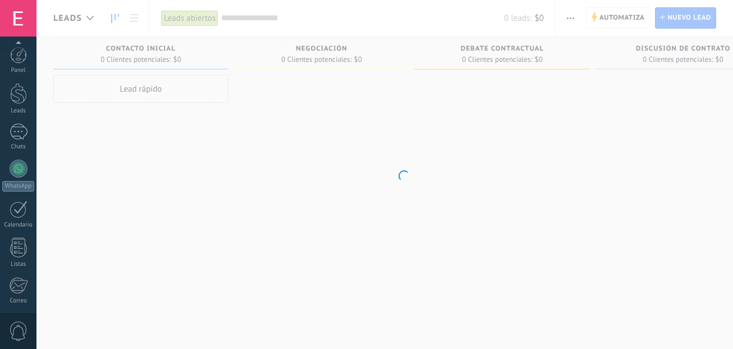
scroll to position [118, 0]
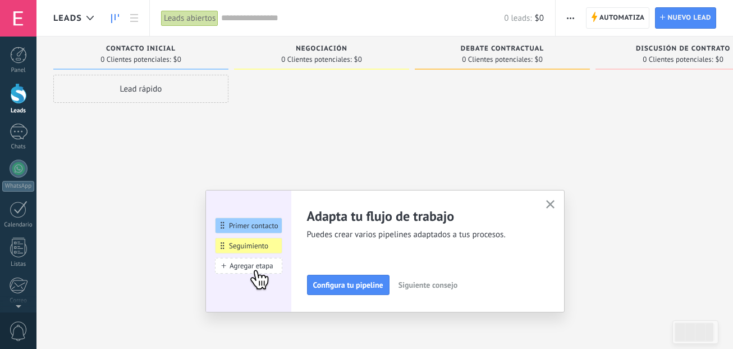
click at [426, 285] on span "Siguiente consejo" at bounding box center [428, 285] width 59 height 8
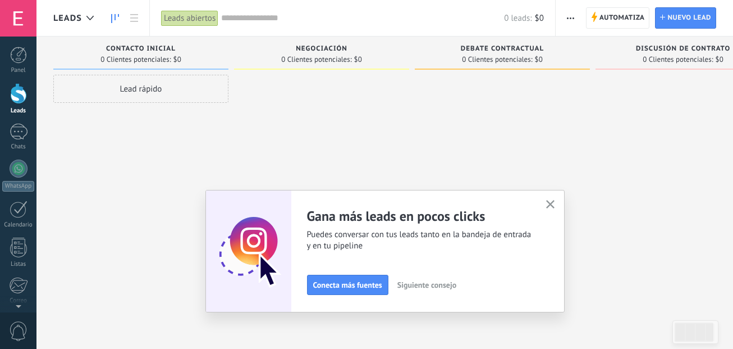
click at [426, 285] on span "Siguiente consejo" at bounding box center [426, 285] width 59 height 8
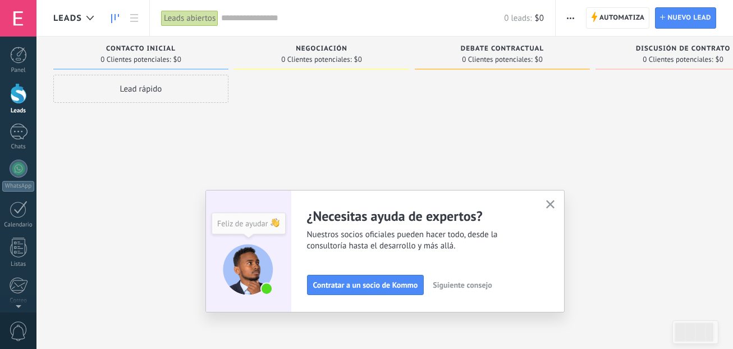
click at [459, 288] on span "Siguiente consejo" at bounding box center [462, 285] width 59 height 8
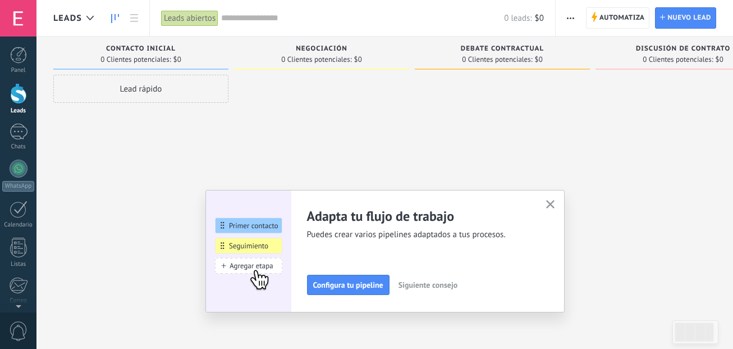
click at [454, 288] on span "Siguiente consejo" at bounding box center [428, 285] width 59 height 8
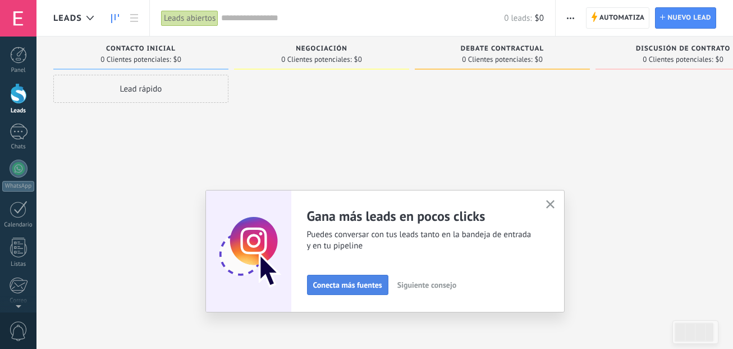
click at [337, 285] on span "Conecta más fuentes" at bounding box center [347, 285] width 69 height 8
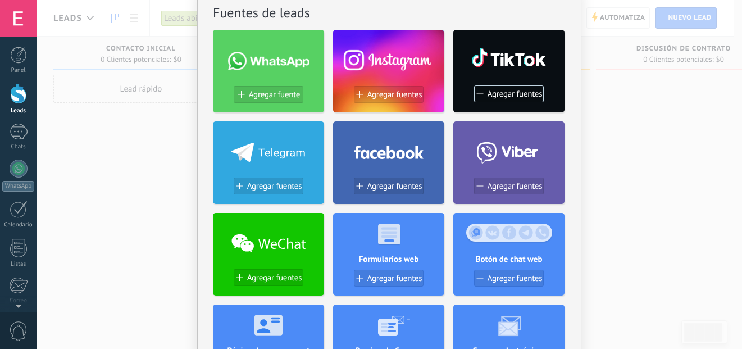
scroll to position [56, 0]
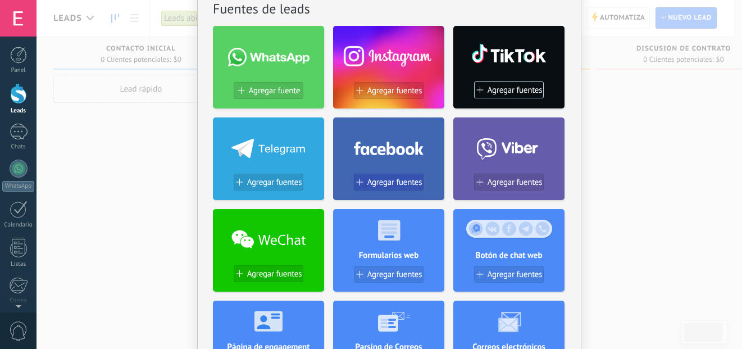
click at [394, 186] on span "Agregar fuentes" at bounding box center [394, 182] width 55 height 10
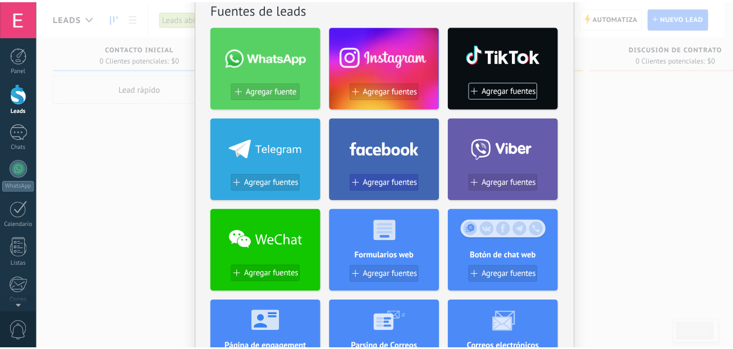
scroll to position [0, 0]
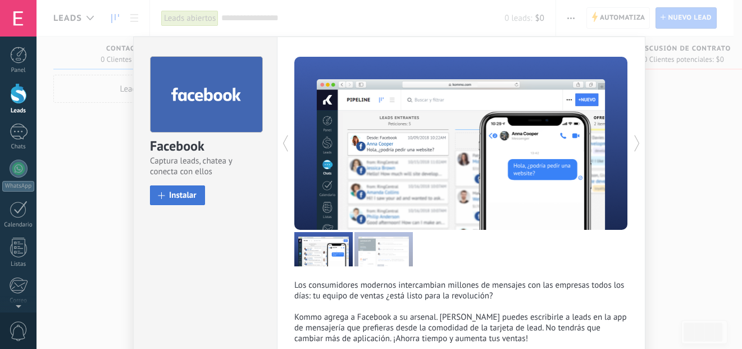
click at [172, 195] on span "Instalar" at bounding box center [183, 195] width 28 height 8
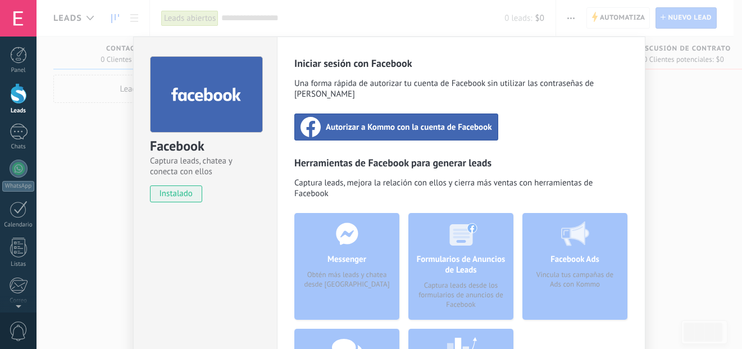
click at [401, 121] on span "Autorizar a Kommo con la cuenta de Facebook" at bounding box center [409, 126] width 166 height 11
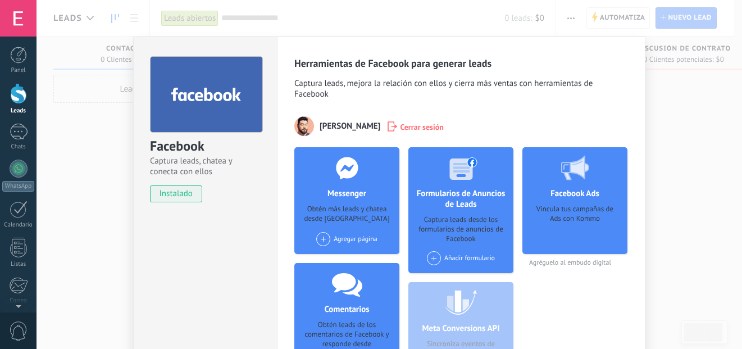
click at [100, 231] on div "Facebook Captura leads, chatea y conecta con ellos instalado Desinstalar Herram…" at bounding box center [388, 174] width 705 height 349
